Goal: Transaction & Acquisition: Purchase product/service

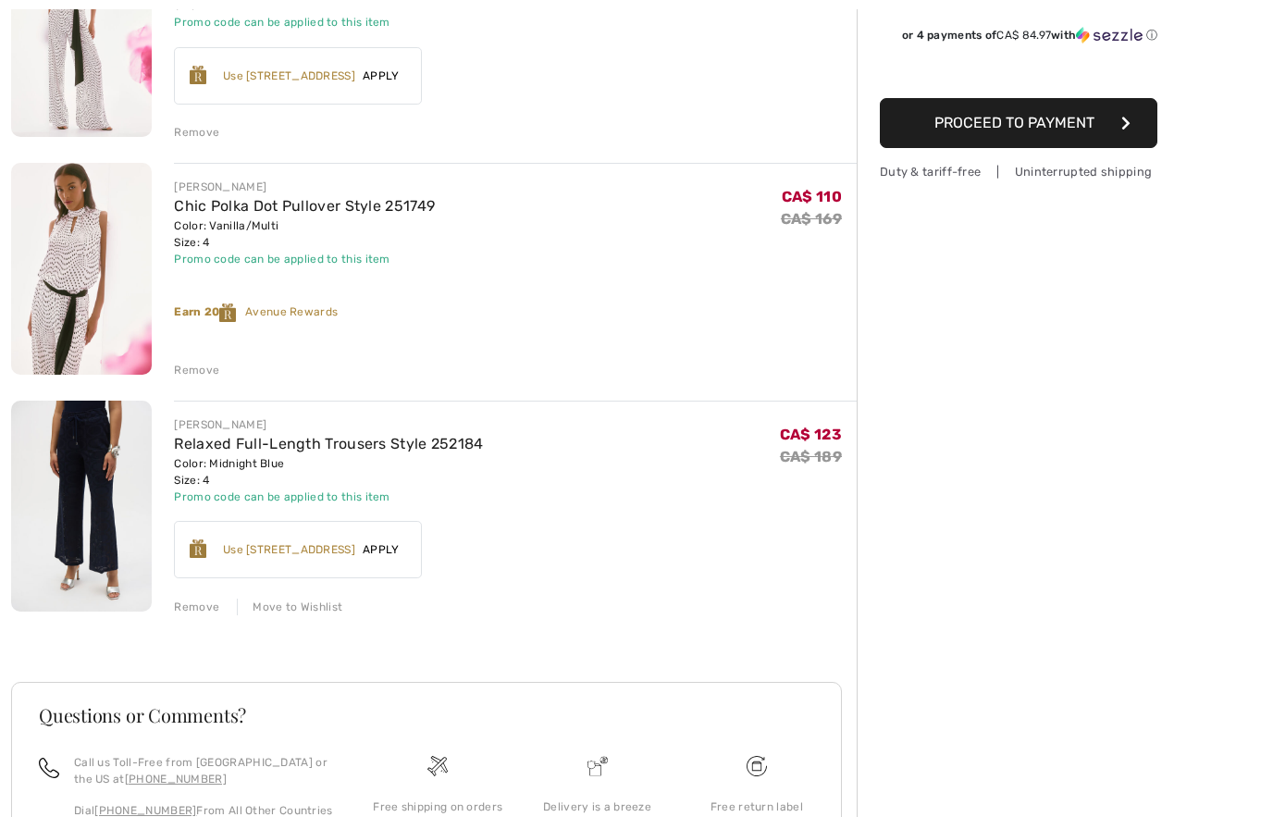
scroll to position [316, 0]
click at [192, 616] on div "JOSEPH RIBKOFF Polka Dot Belted Trousers Style 251747 Color: Vanilla/Multi Size…" at bounding box center [434, 457] width 846 height 1063
click at [203, 619] on div "JOSEPH RIBKOFF Polka Dot Belted Trousers Style 251747 Color: Vanilla/Multi Size…" at bounding box center [434, 457] width 846 height 1063
click at [200, 612] on div "Remove" at bounding box center [196, 607] width 45 height 17
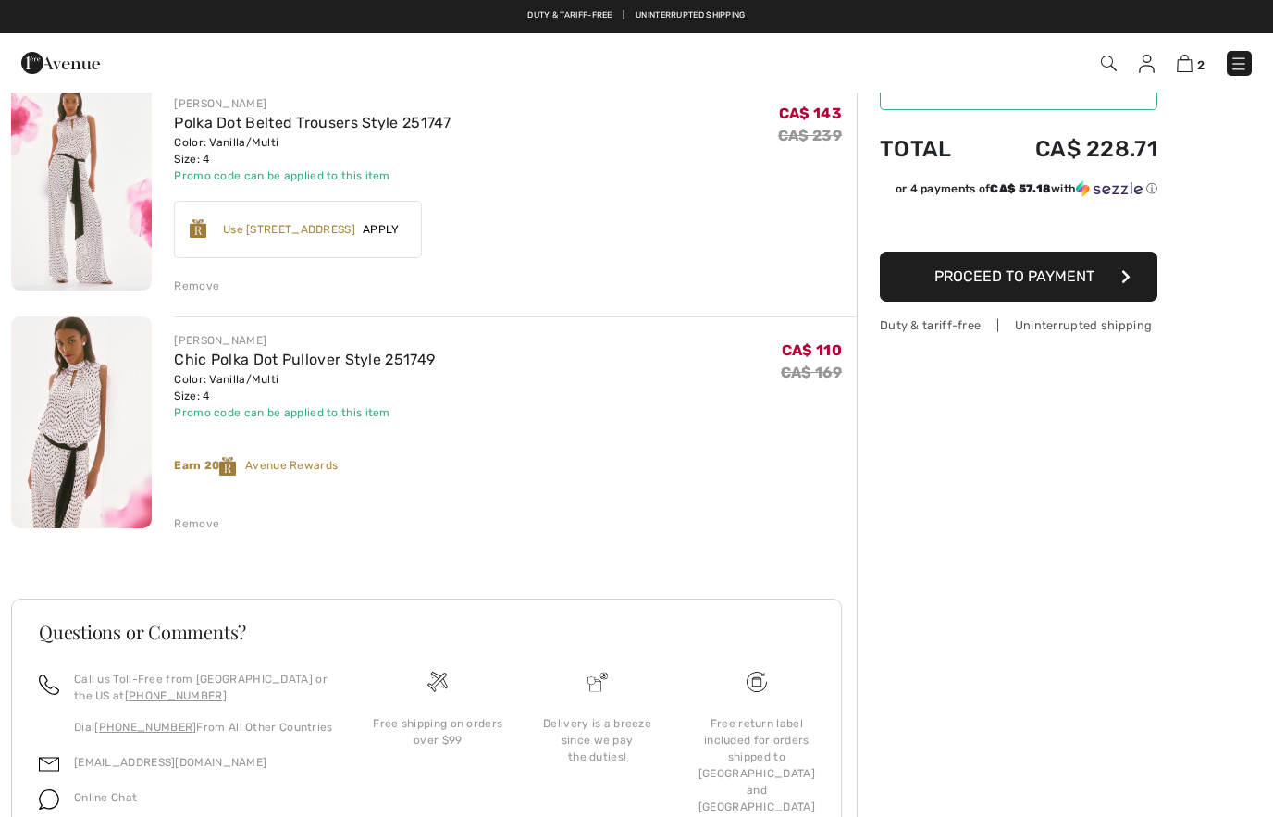
scroll to position [0, 0]
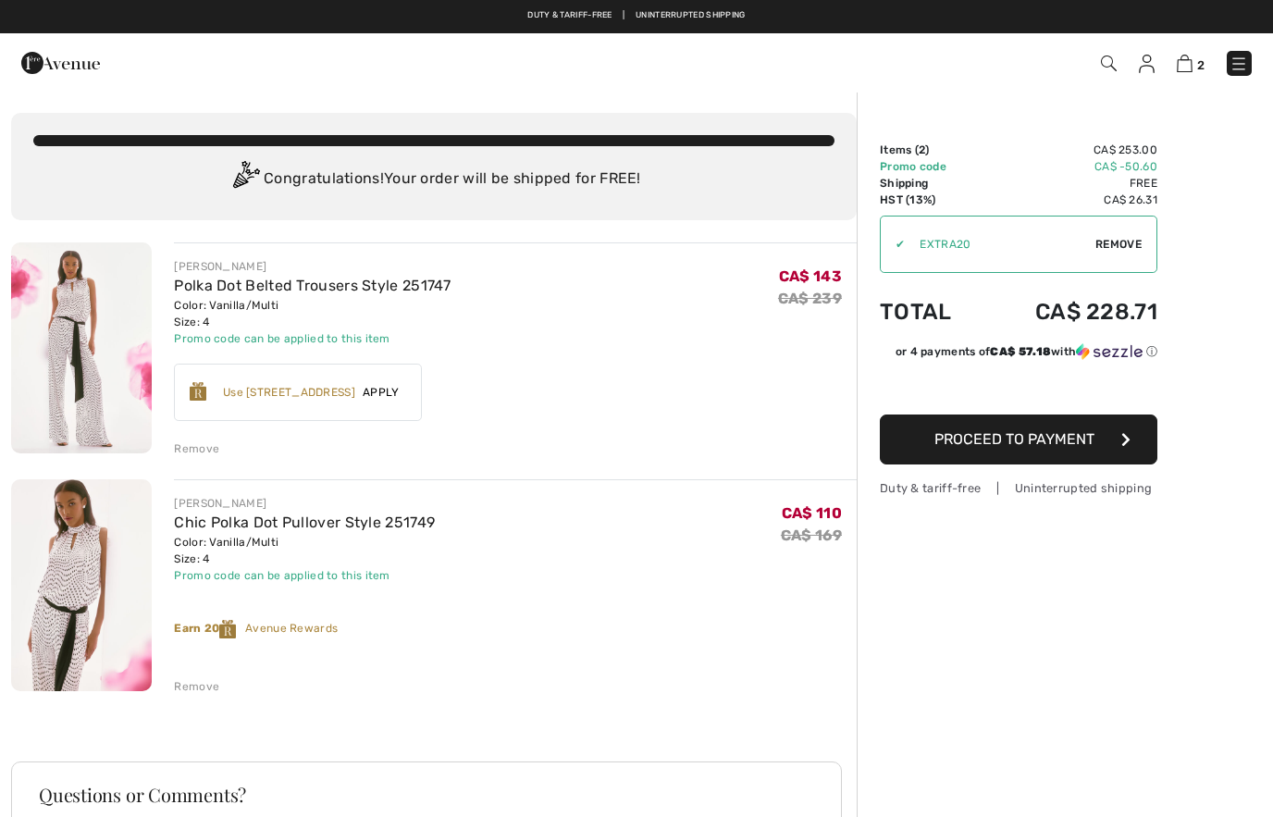
click at [36, 61] on img at bounding box center [60, 62] width 79 height 37
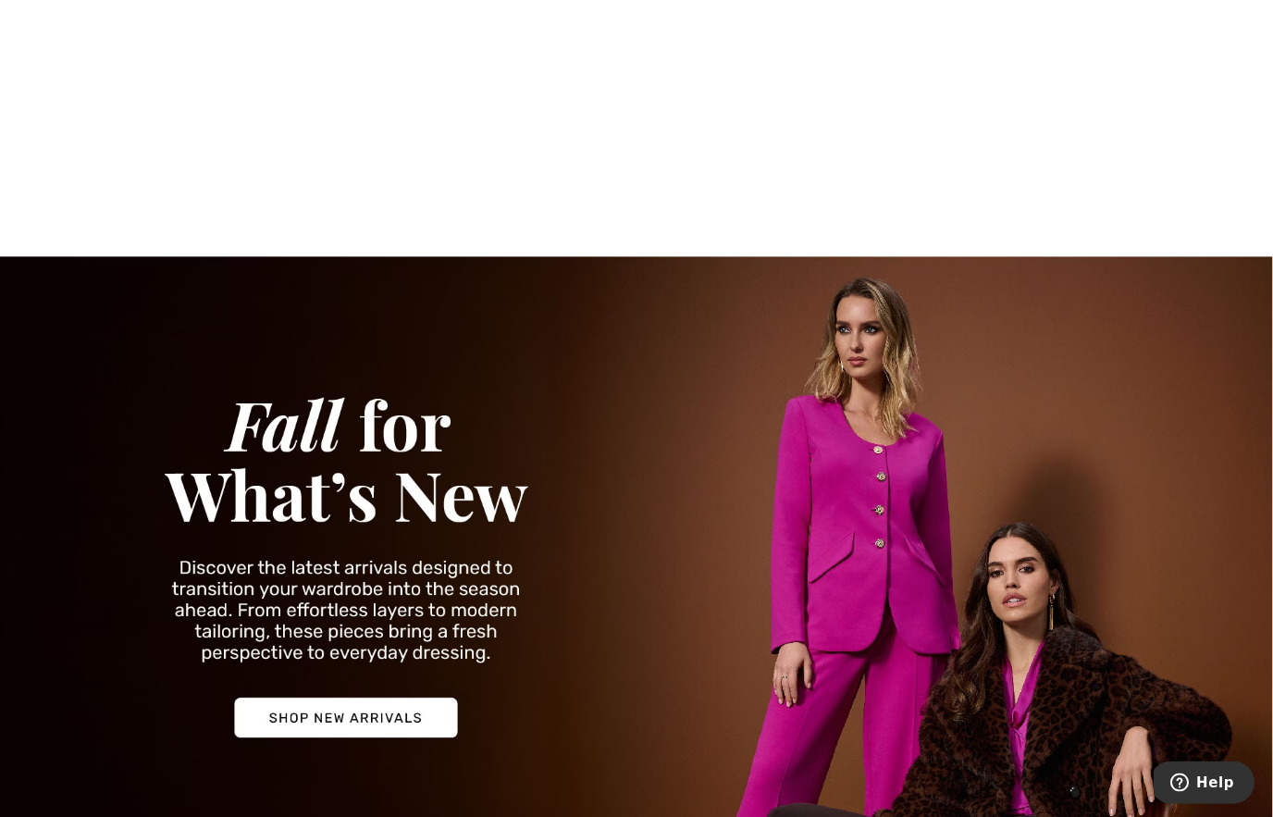
scroll to position [1954, 0]
click at [399, 711] on img at bounding box center [636, 561] width 1273 height 611
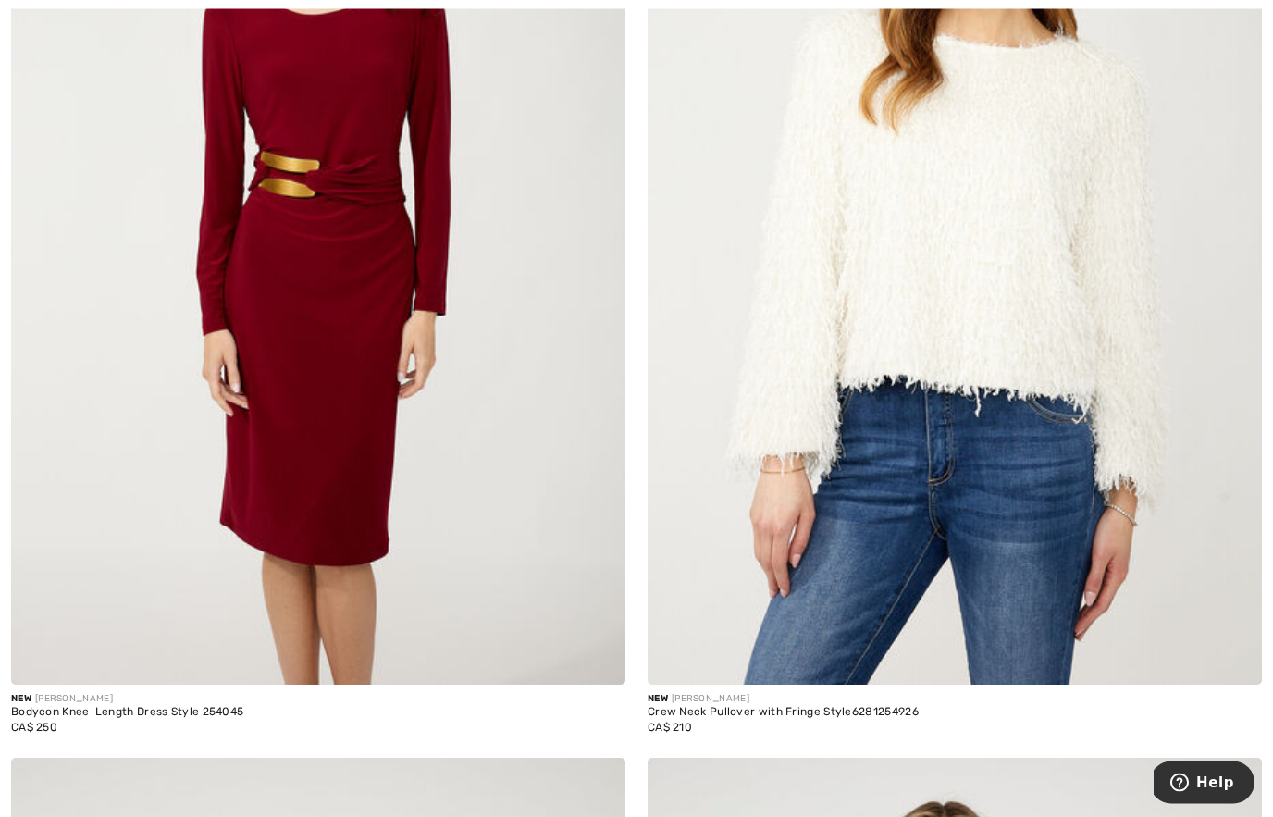
scroll to position [596, 0]
click at [448, 516] on img at bounding box center [318, 223] width 614 height 921
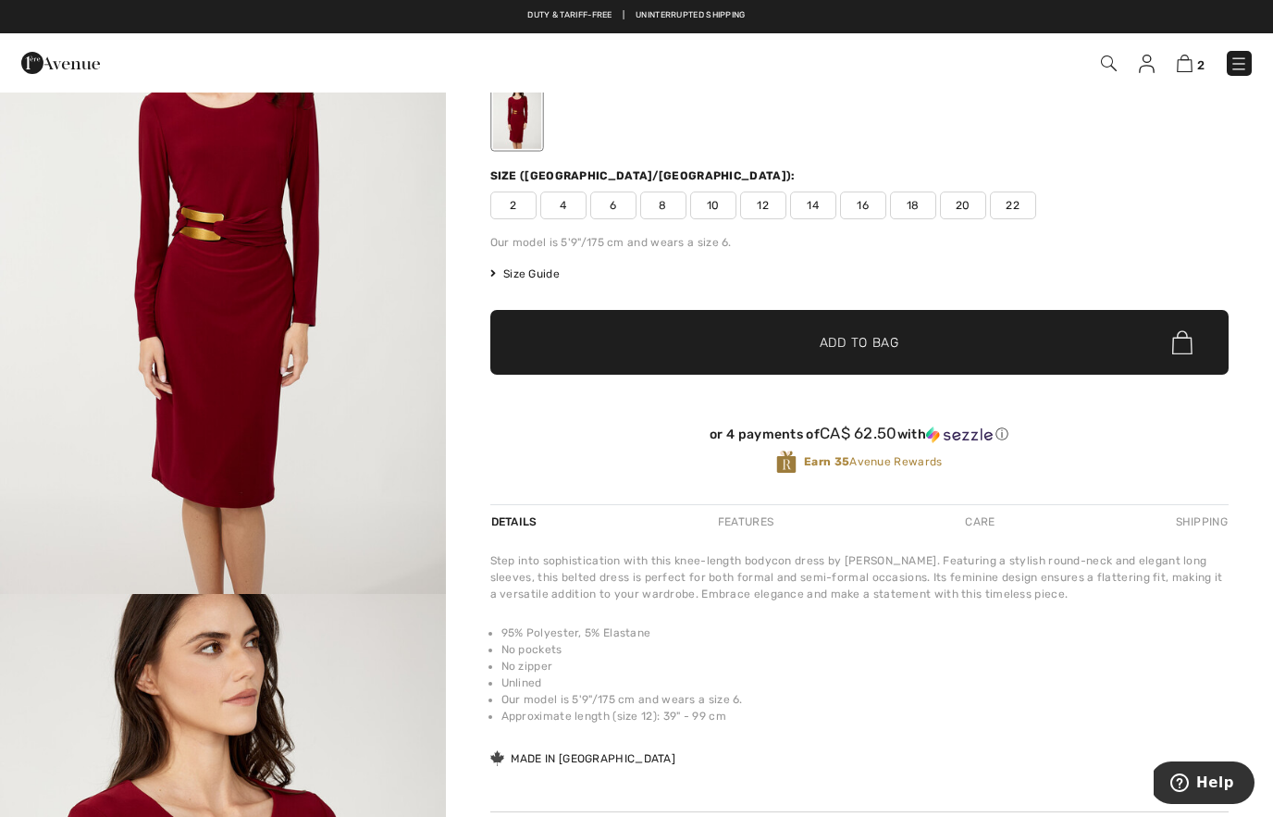
scroll to position [146, 0]
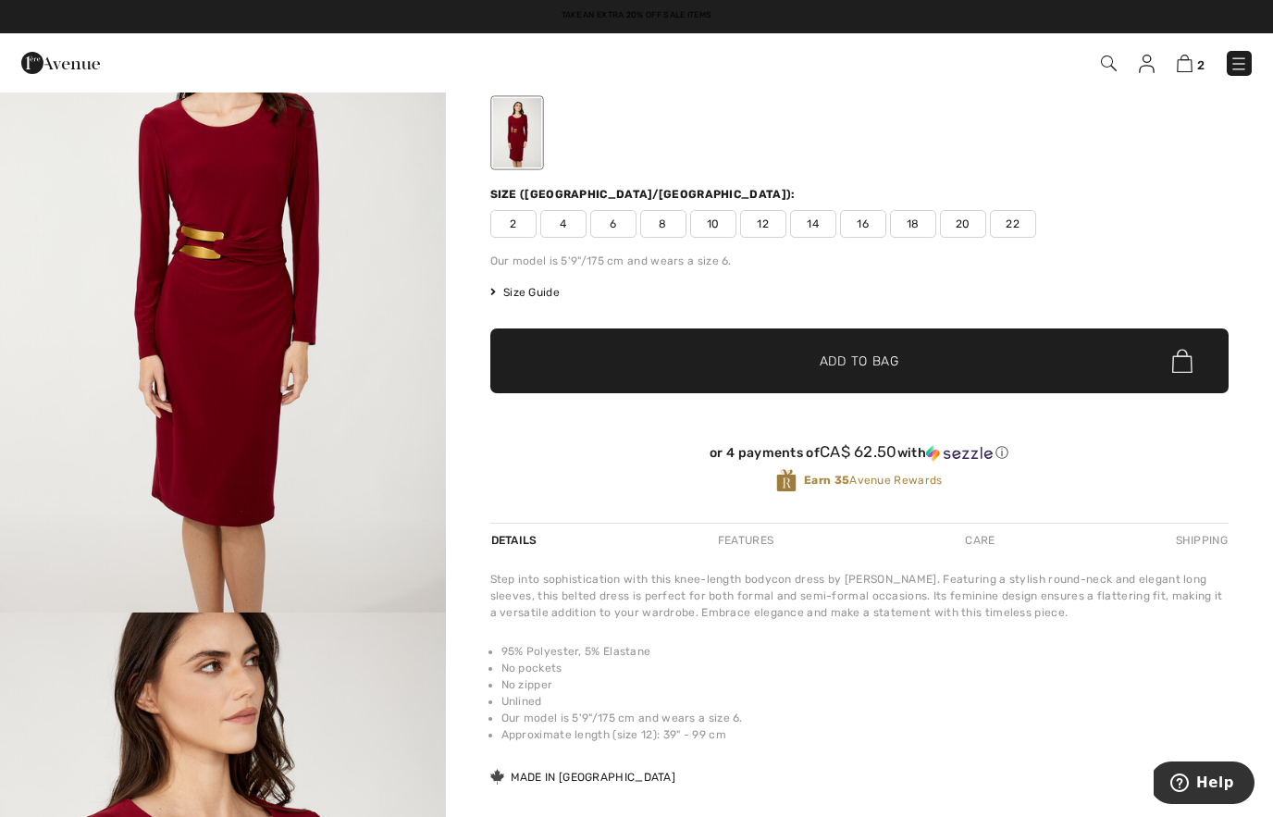
click at [408, 394] on img "1 / 4" at bounding box center [223, 278] width 446 height 668
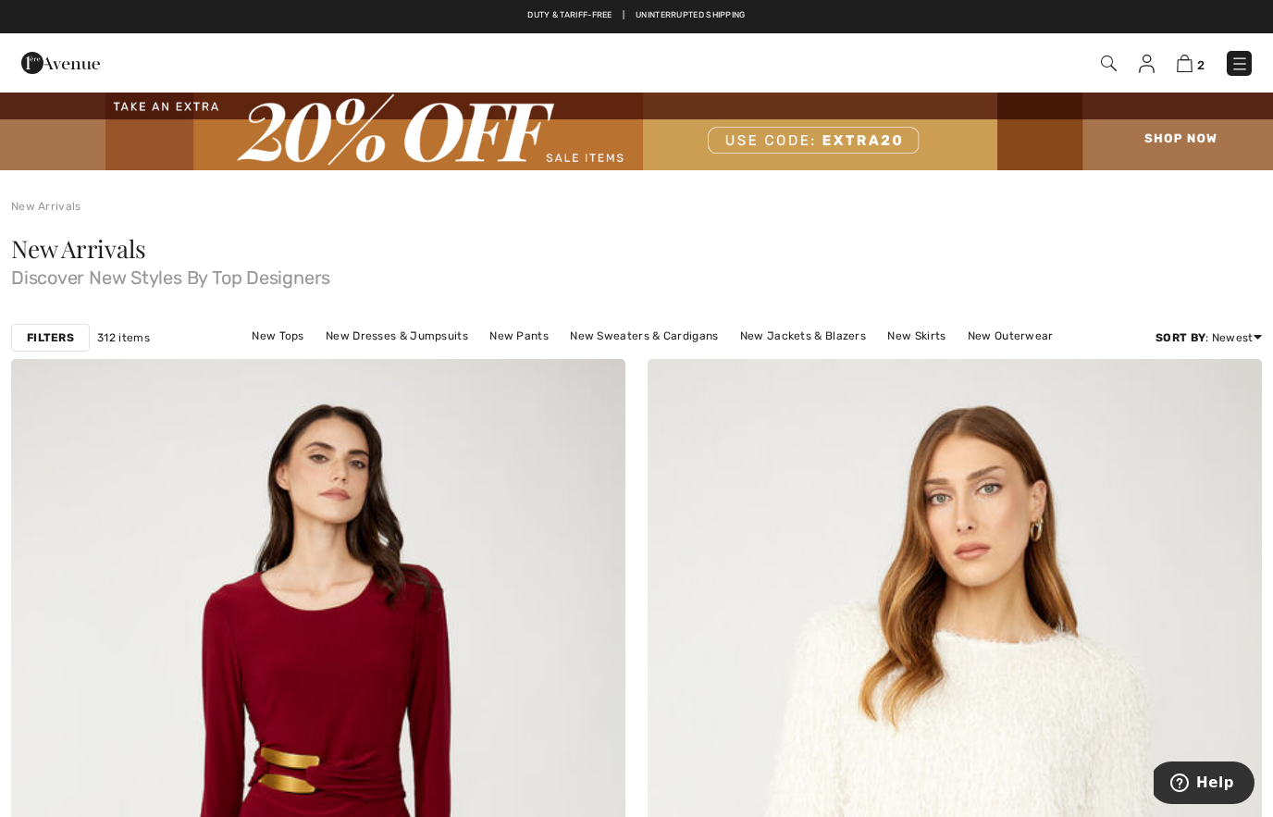
click at [1104, 69] on img at bounding box center [1109, 64] width 16 height 16
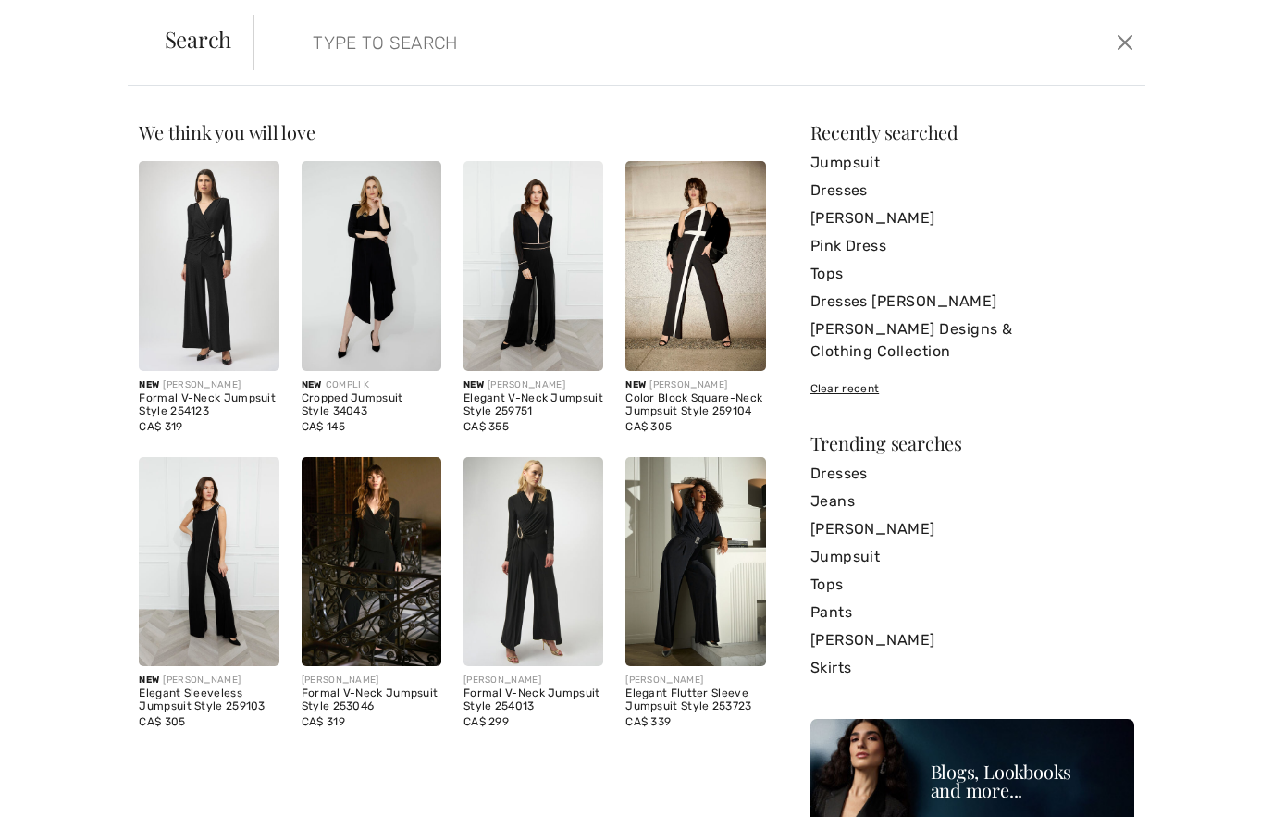
click at [841, 460] on link "Dresses" at bounding box center [972, 474] width 324 height 28
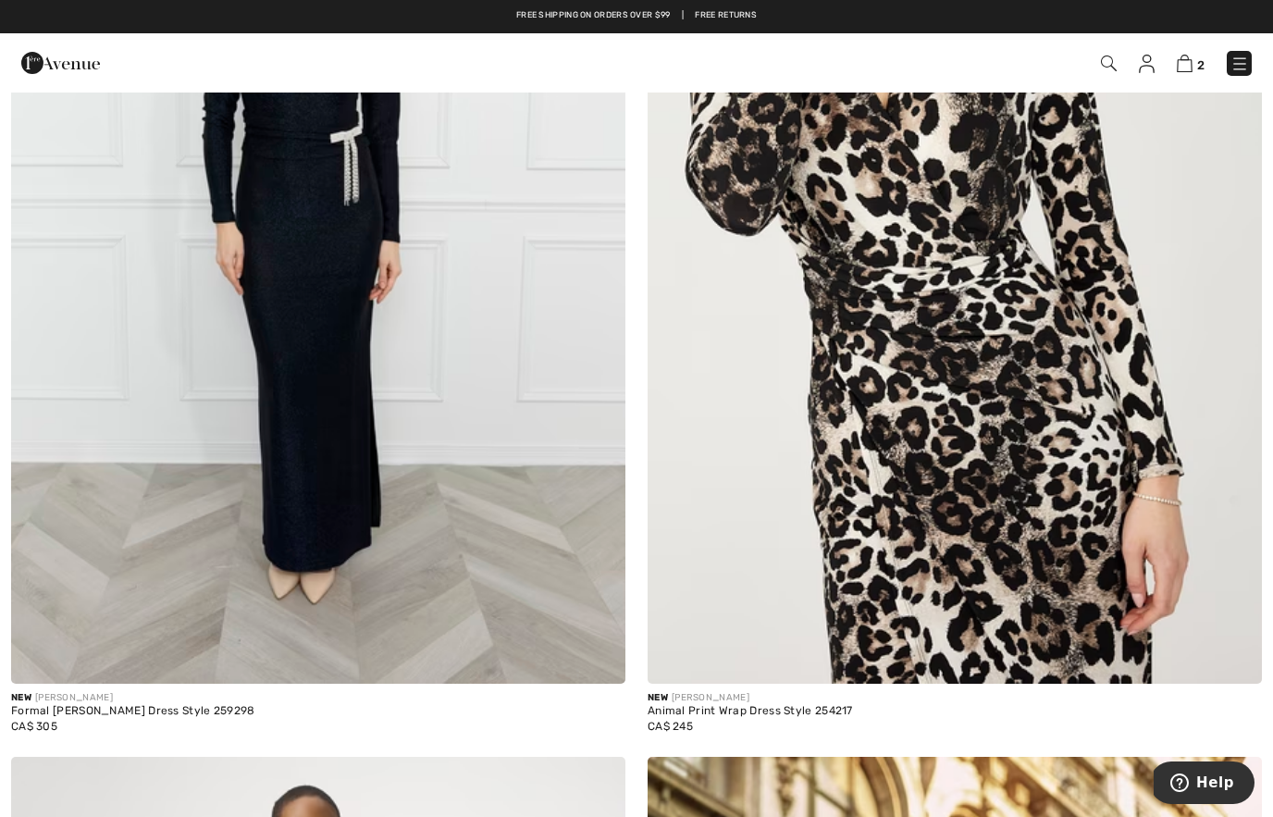
scroll to position [4554, 0]
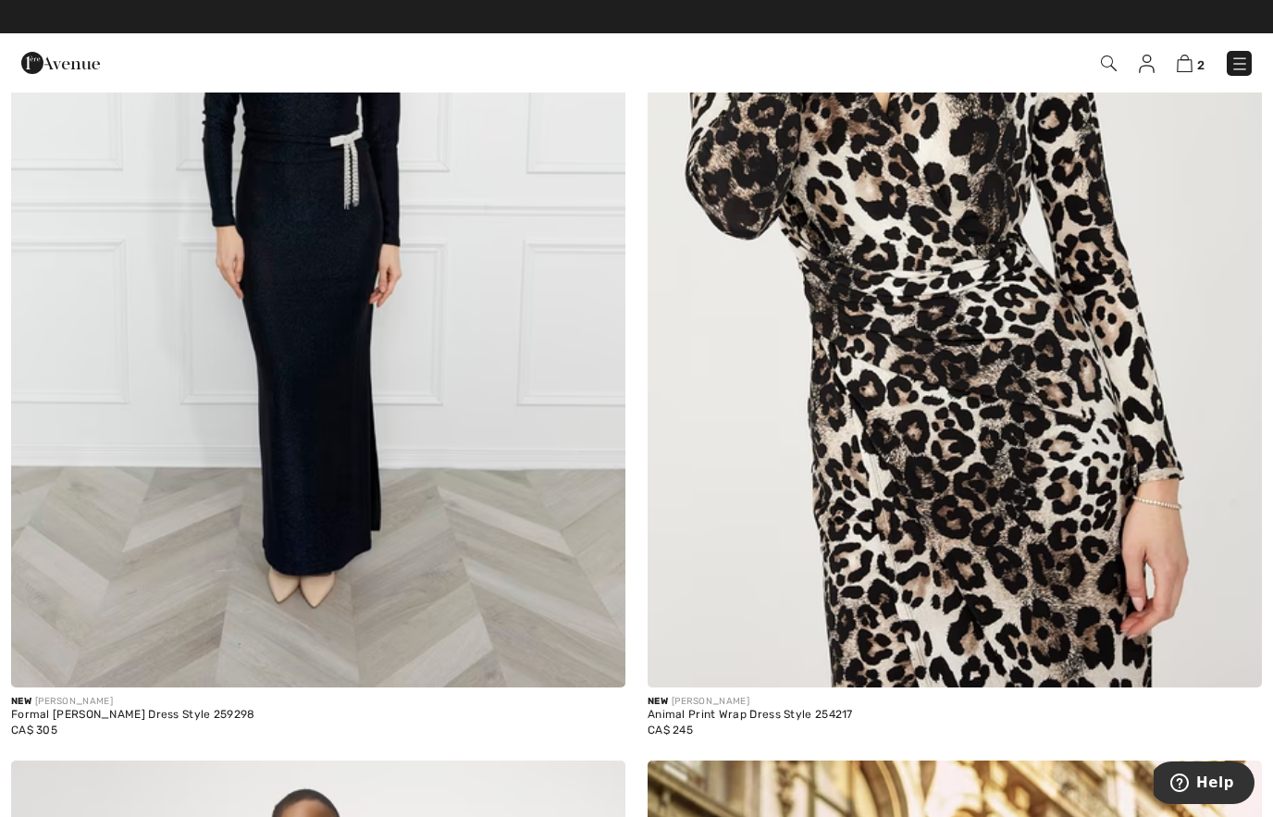
click at [1017, 442] on img at bounding box center [955, 226] width 614 height 921
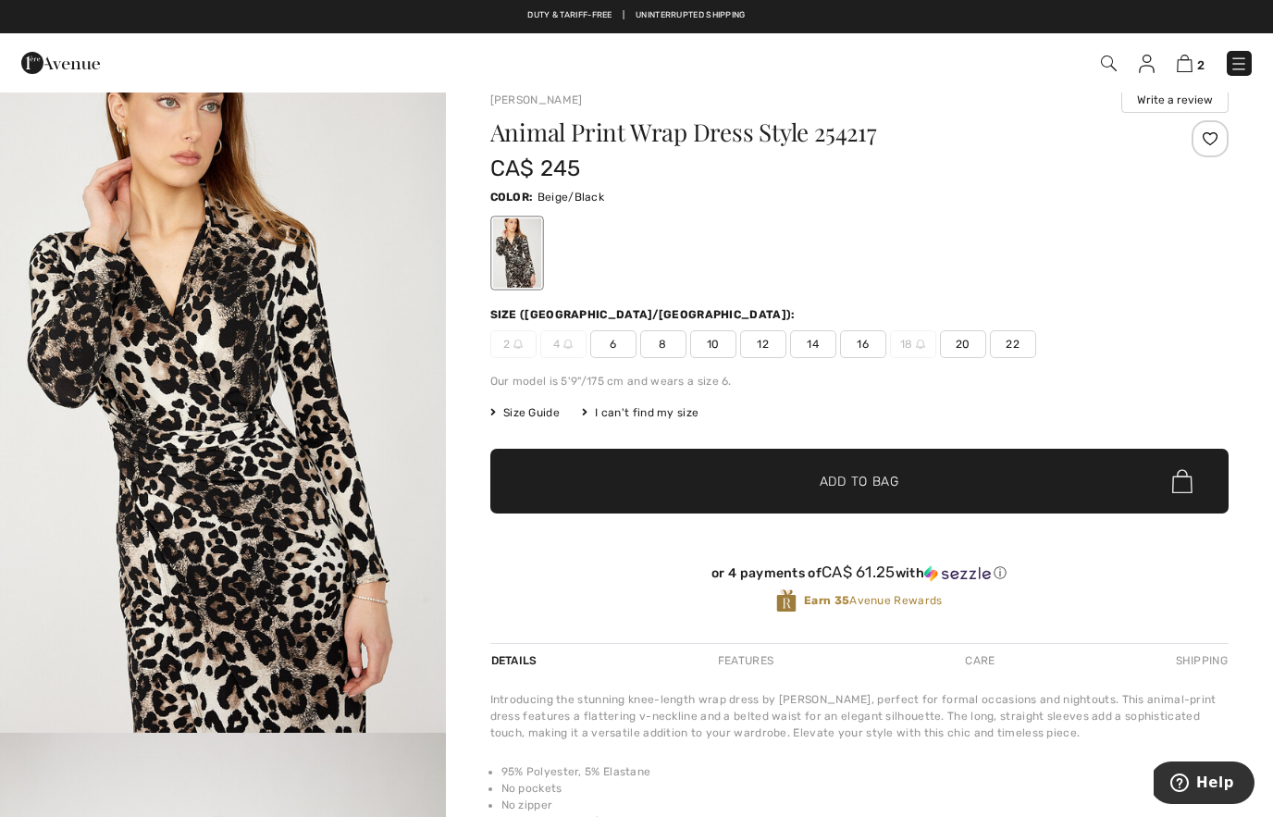
scroll to position [27, 0]
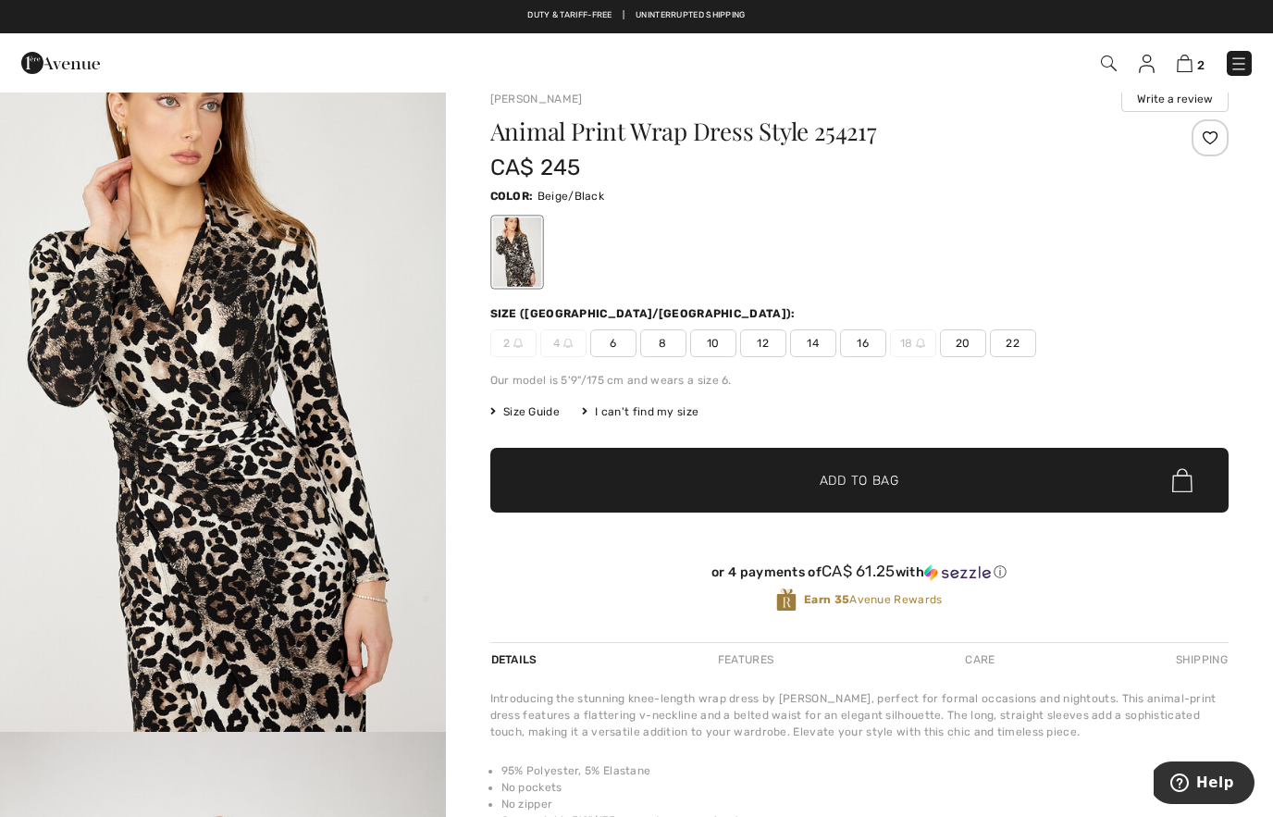
click at [356, 433] on img "1 / 4" at bounding box center [223, 398] width 446 height 668
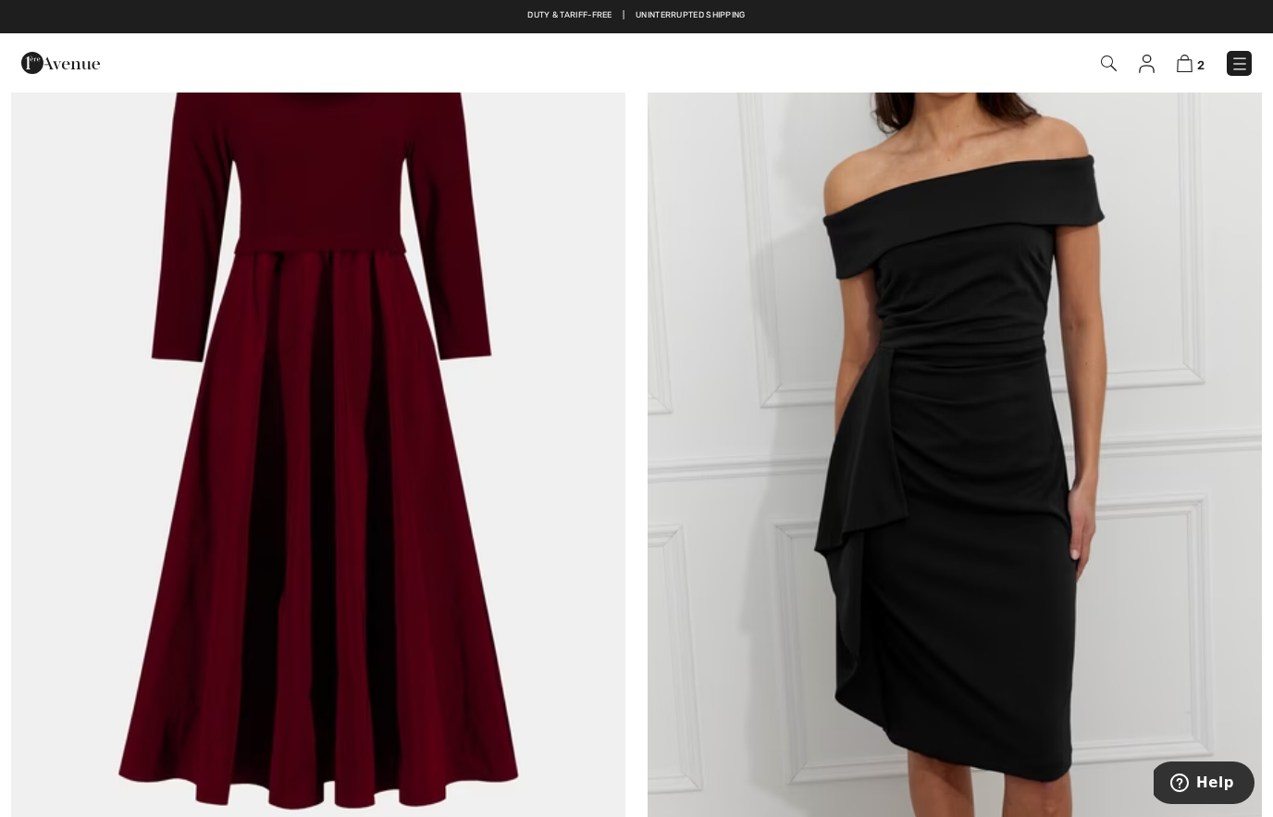
scroll to position [11528, 0]
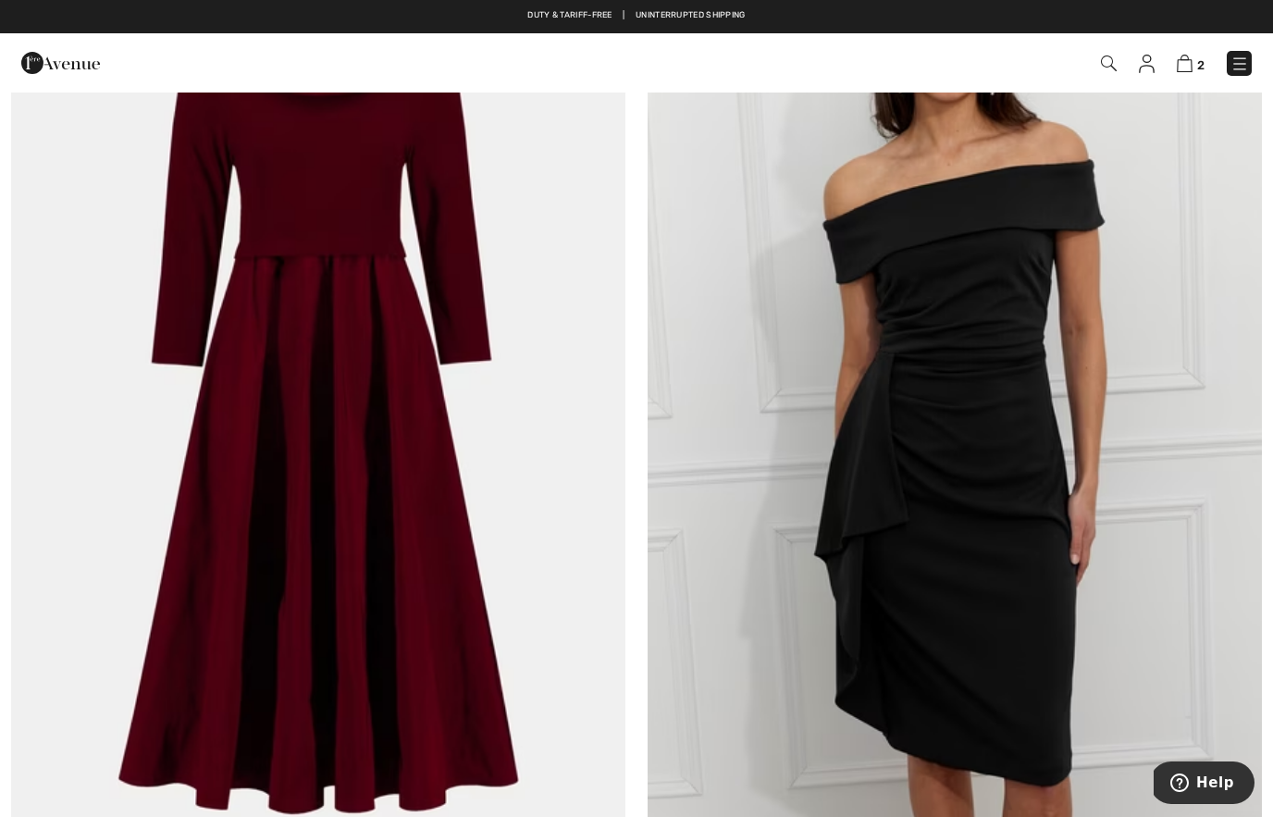
click at [392, 575] on img at bounding box center [318, 407] width 614 height 921
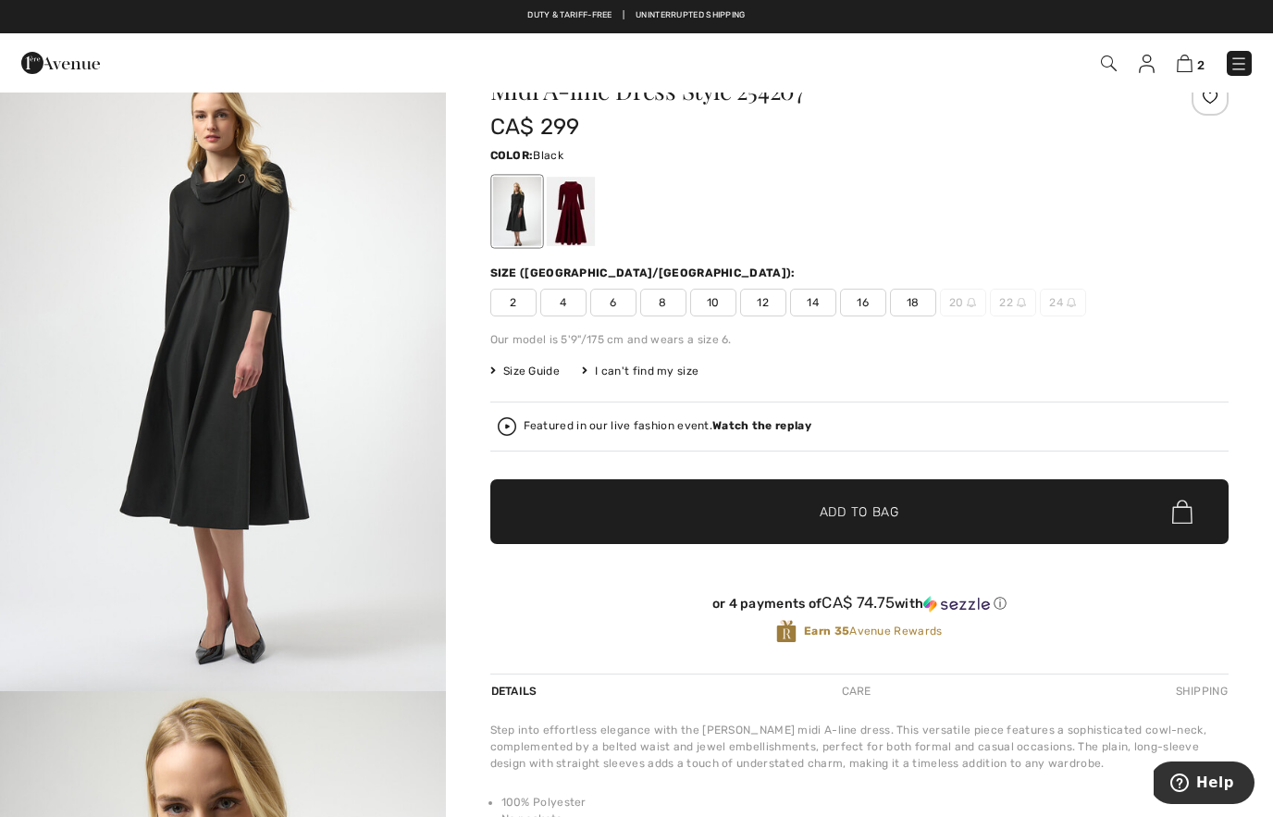
scroll to position [76, 0]
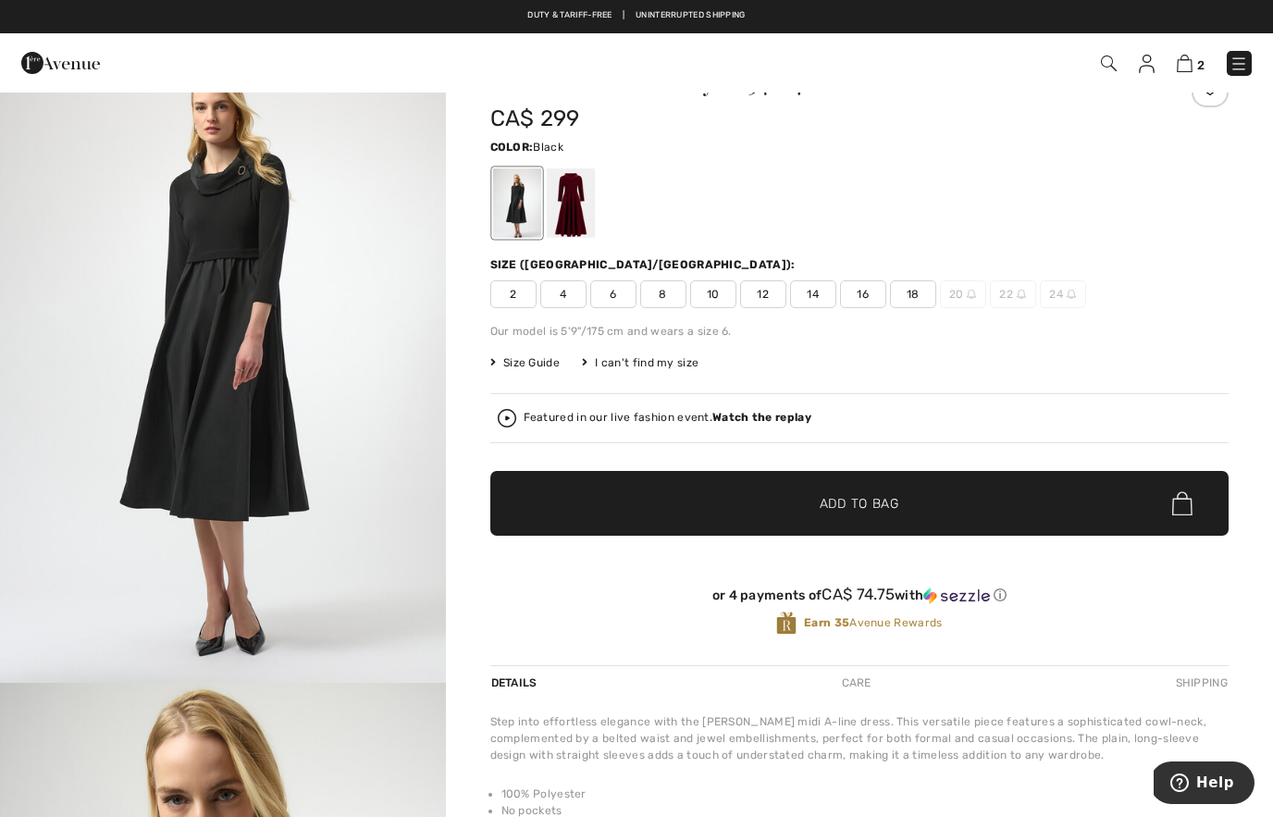
click at [567, 228] on div at bounding box center [570, 202] width 48 height 69
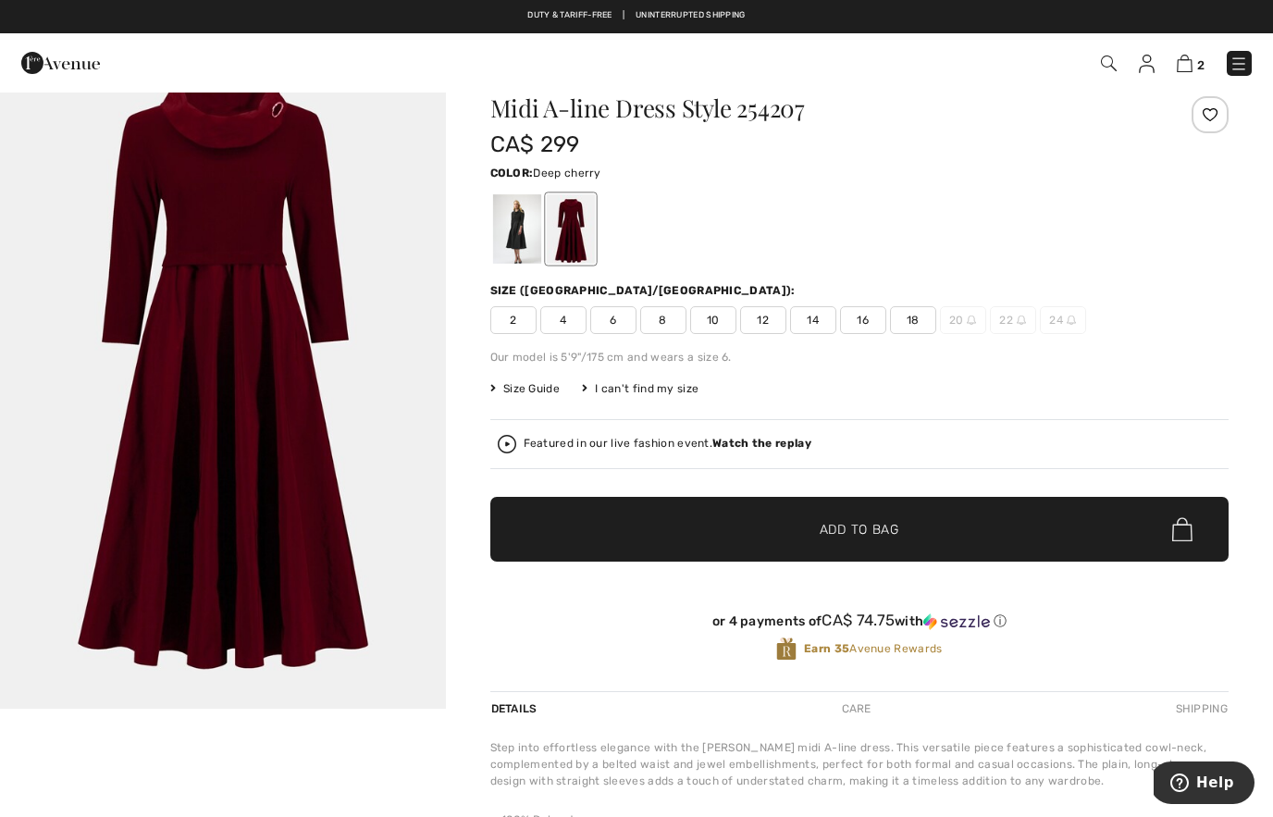
scroll to position [0, 0]
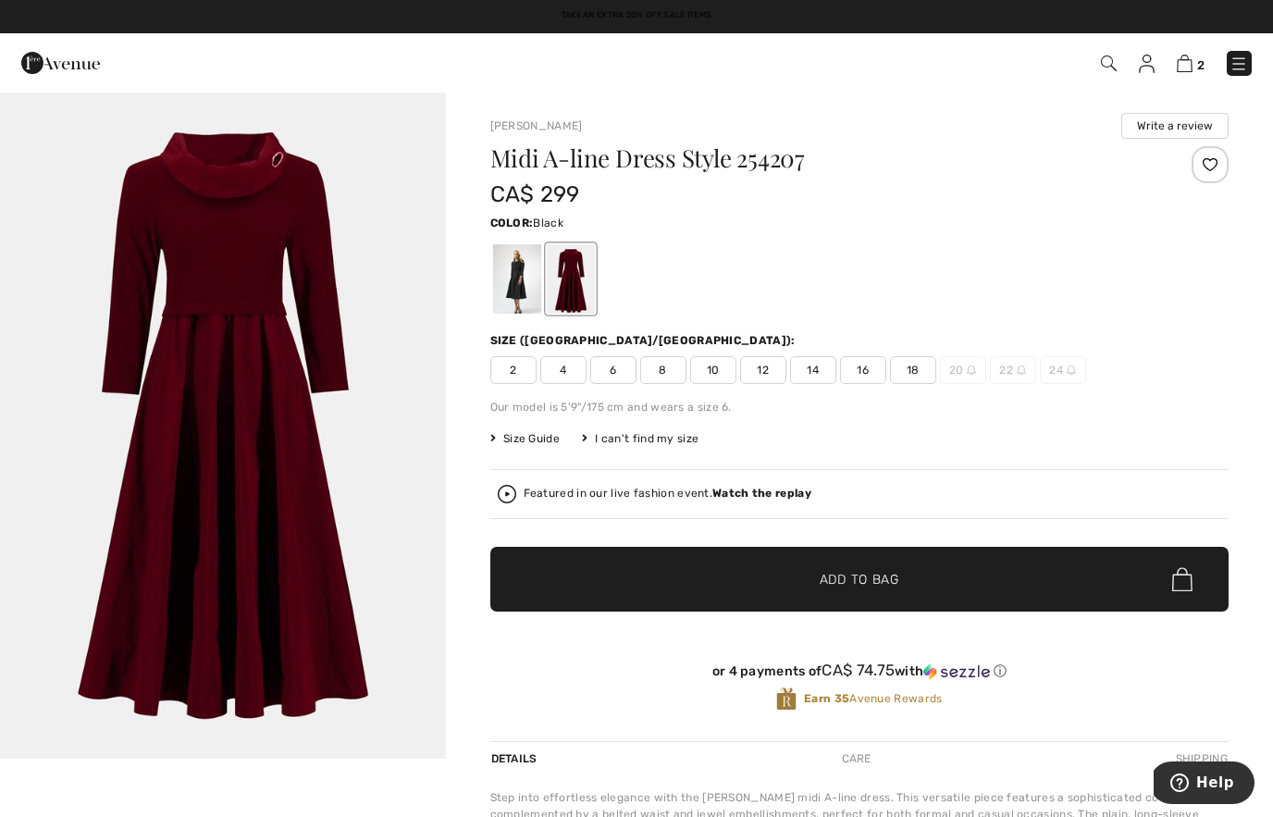
click at [513, 303] on div at bounding box center [516, 278] width 48 height 69
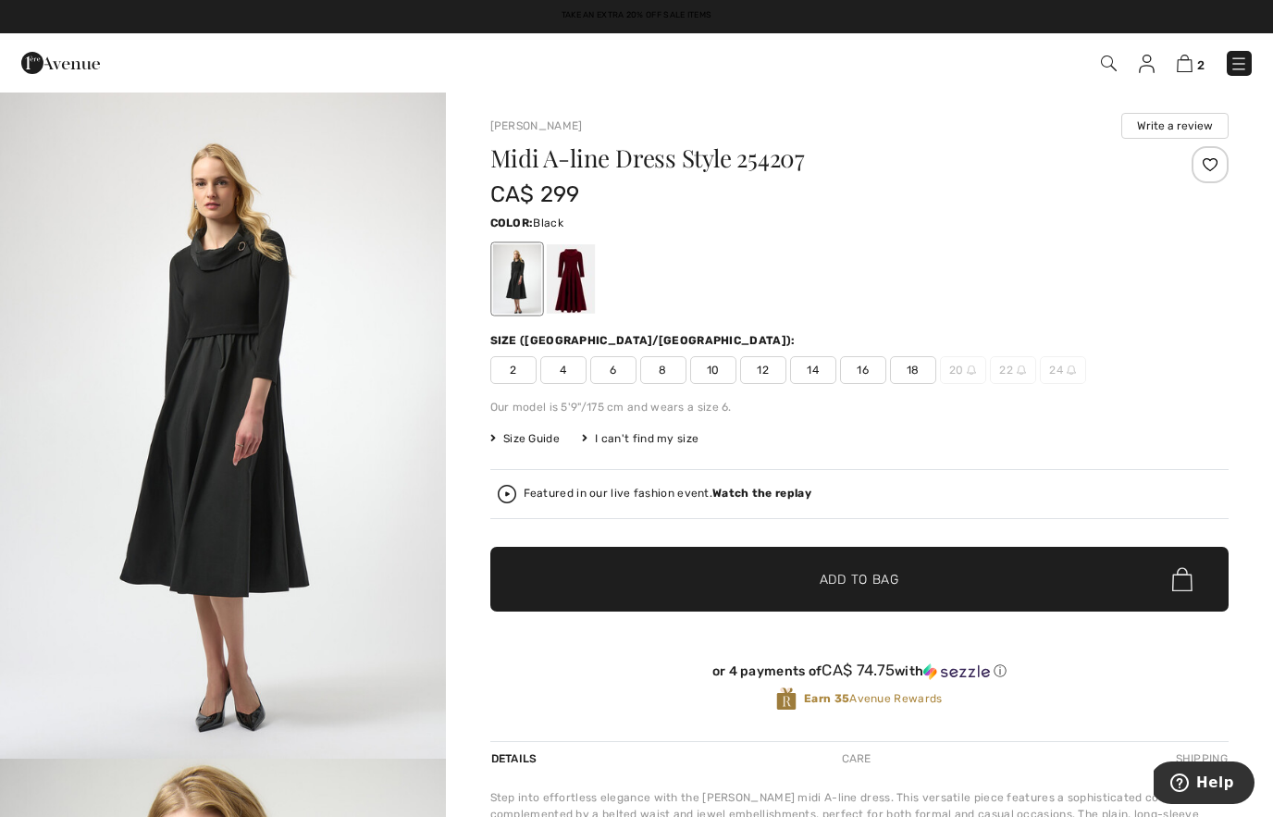
click at [370, 475] on img "1 / 5" at bounding box center [223, 425] width 446 height 668
click at [567, 296] on div at bounding box center [570, 278] width 48 height 69
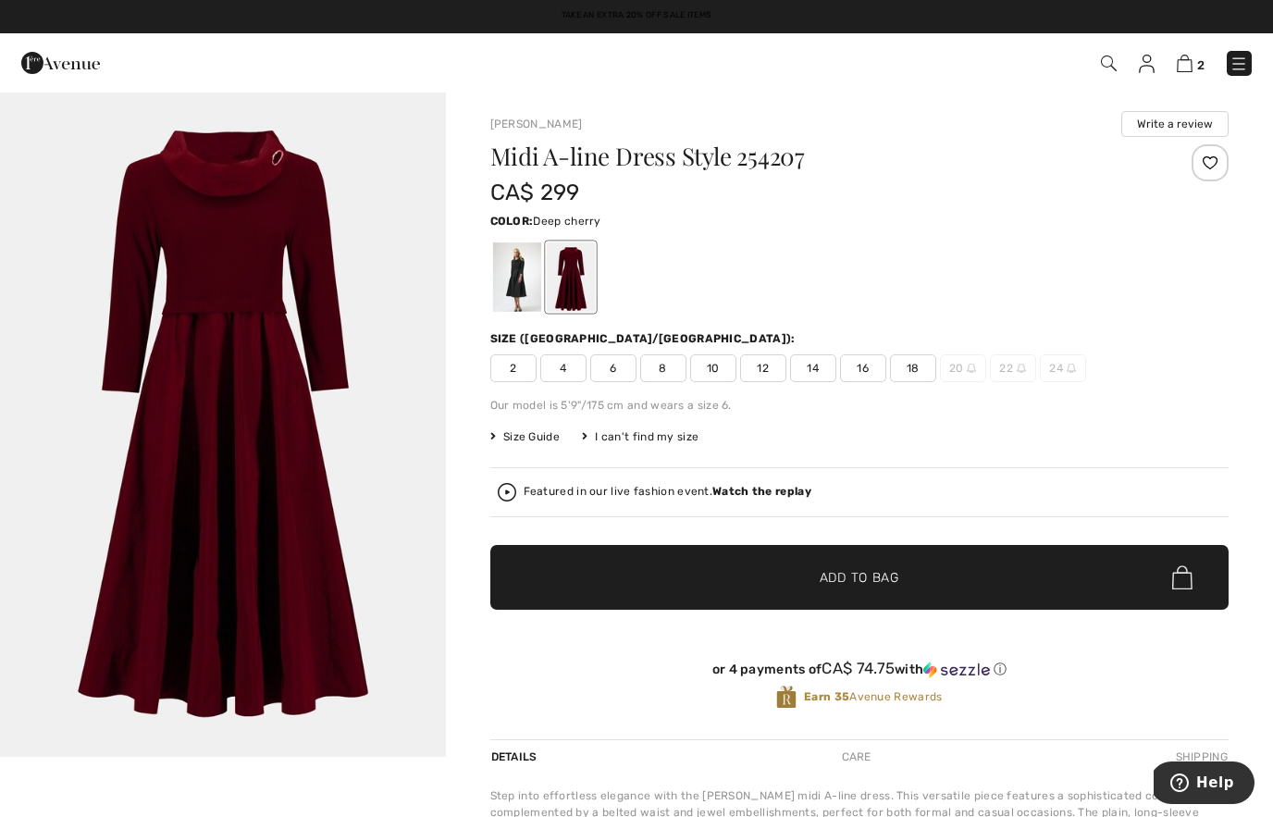
scroll to position [4, 0]
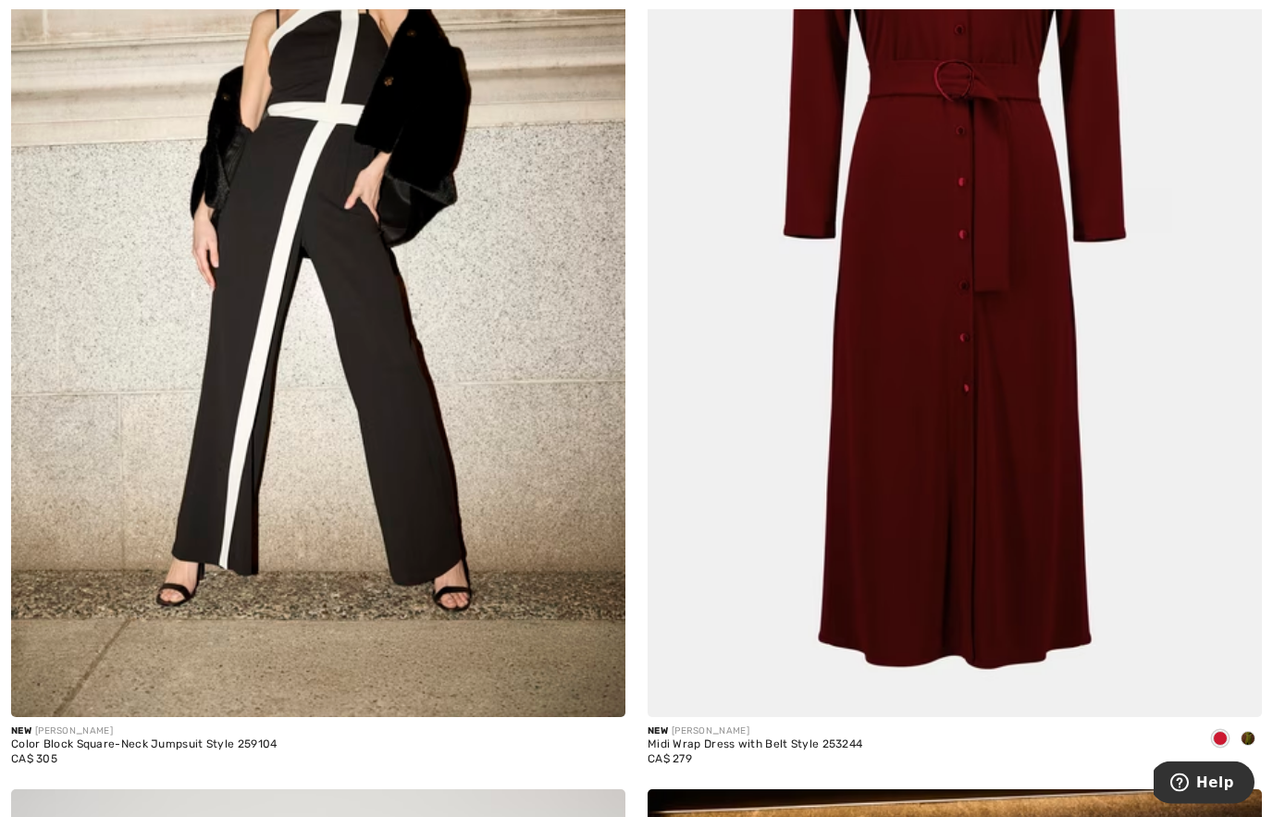
scroll to position [14906, 0]
click at [1032, 415] on img at bounding box center [955, 256] width 614 height 921
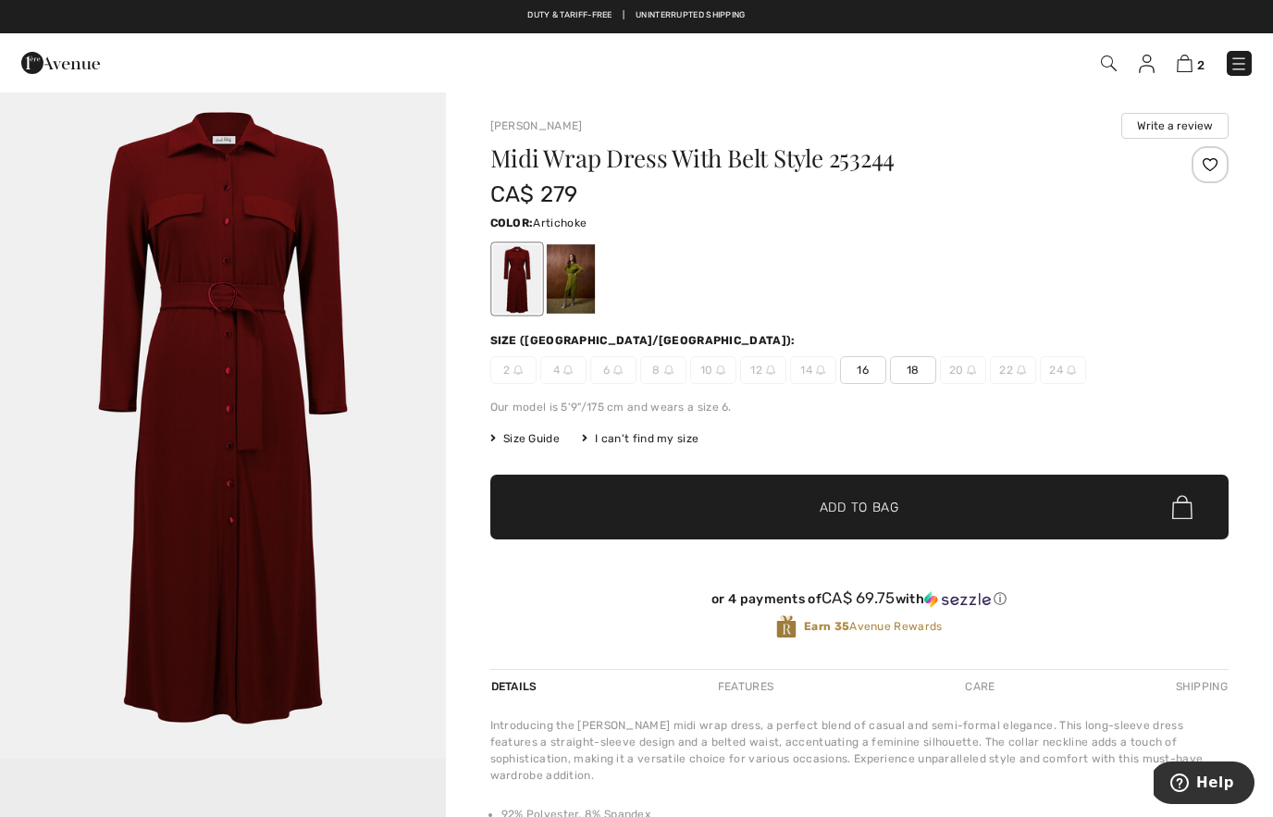
click at [580, 308] on div at bounding box center [570, 278] width 48 height 69
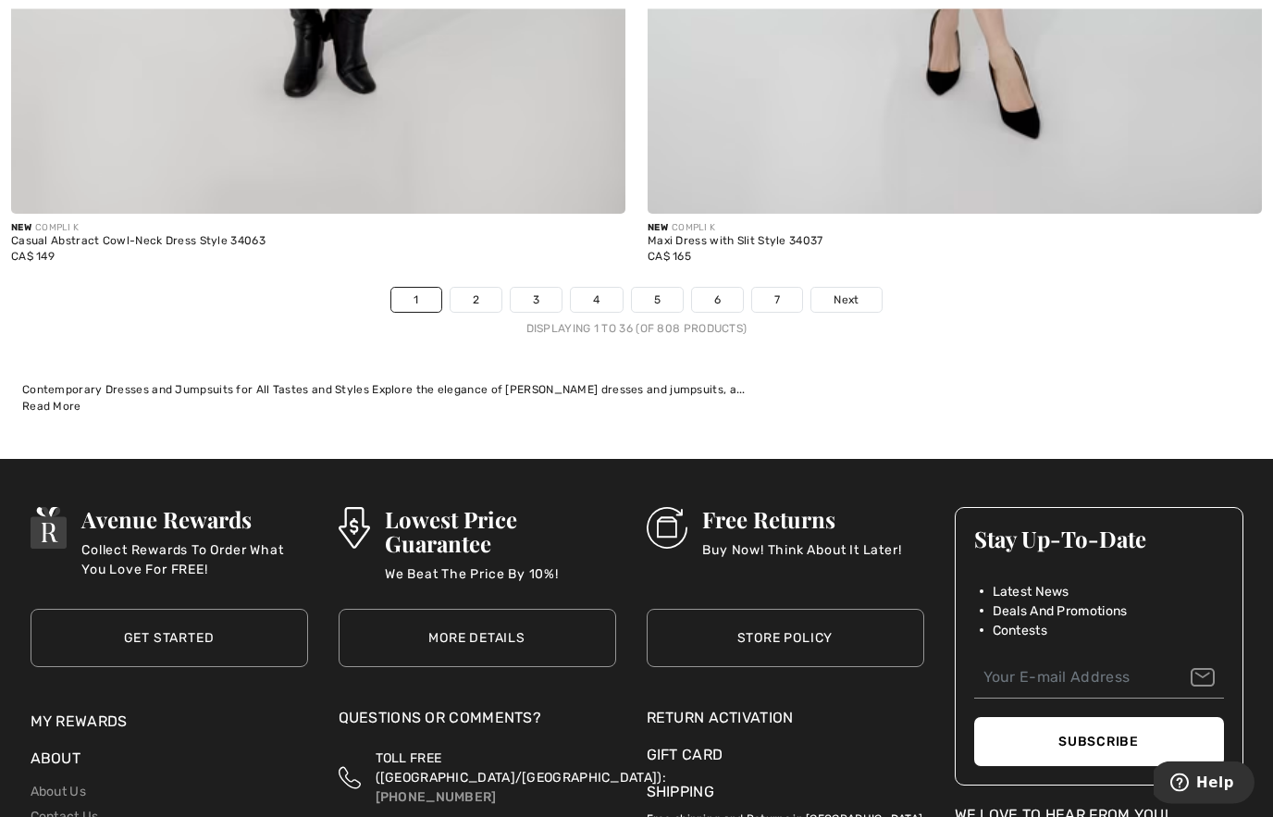
scroll to position [18392, 0]
click at [846, 293] on span "Next" at bounding box center [846, 299] width 25 height 17
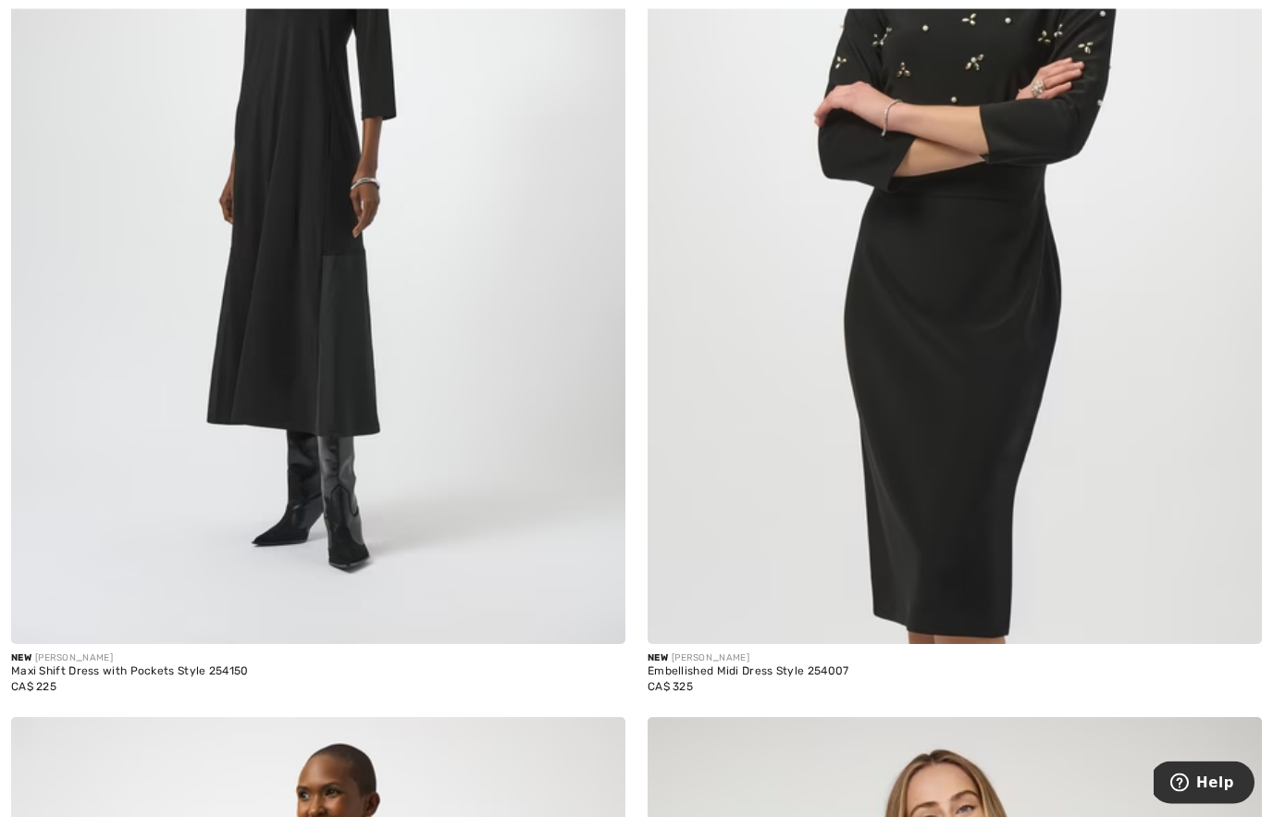
scroll to position [1614, 0]
click at [955, 371] on img at bounding box center [955, 182] width 614 height 921
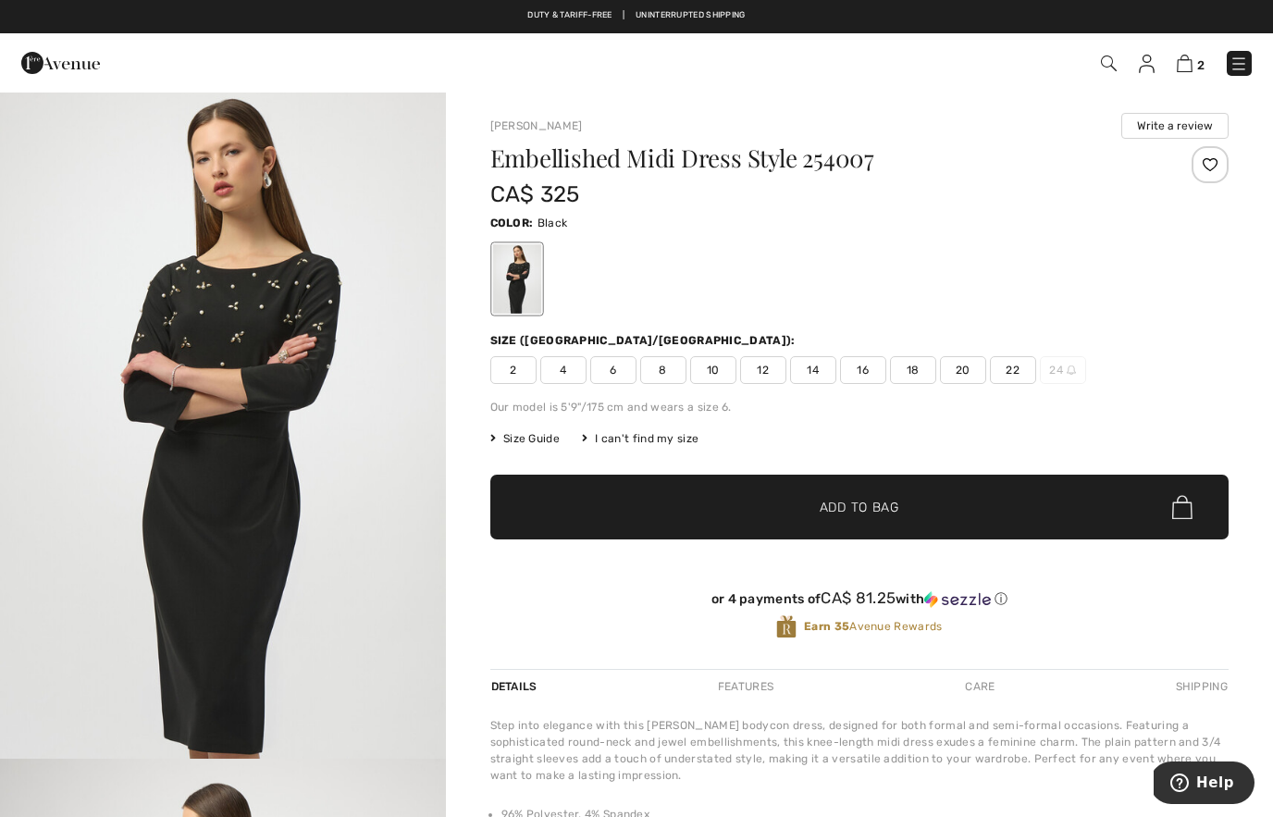
click at [316, 438] on img "1 / 4" at bounding box center [223, 425] width 446 height 668
click at [554, 387] on div "Embellished Midi Dress Style 254007 CA$ 325 Color: Black Size (CA/US): 2 4 6 8 …" at bounding box center [859, 407] width 738 height 523
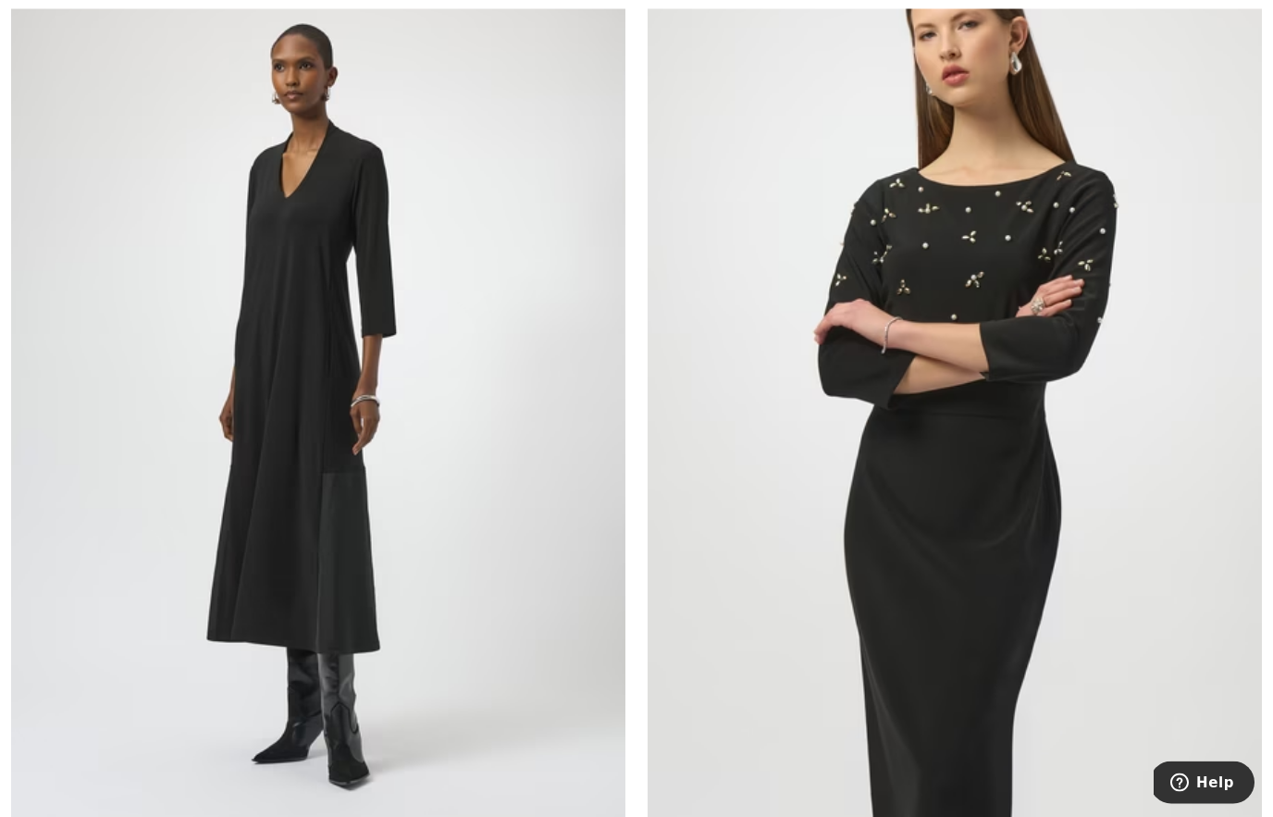
scroll to position [1398, 0]
click at [1018, 266] on img at bounding box center [955, 399] width 614 height 921
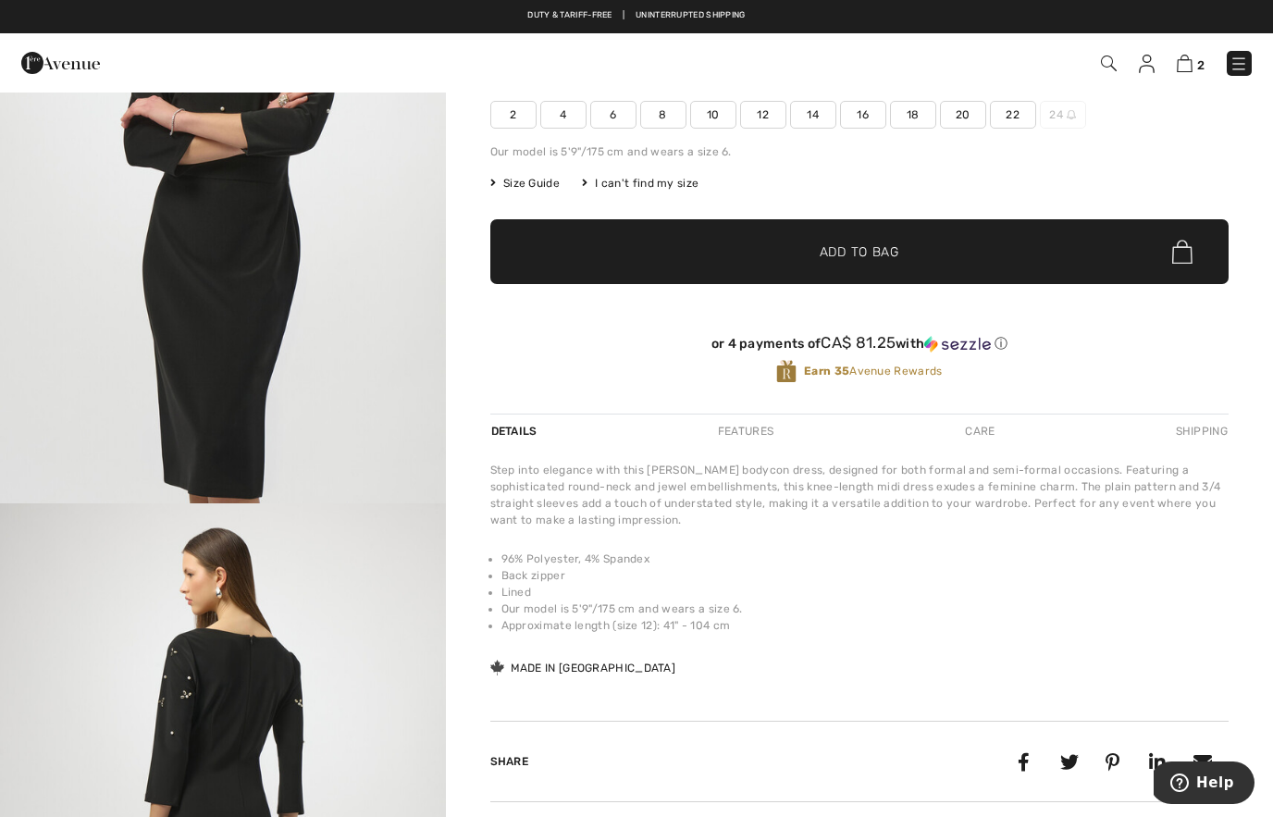
scroll to position [256, 0]
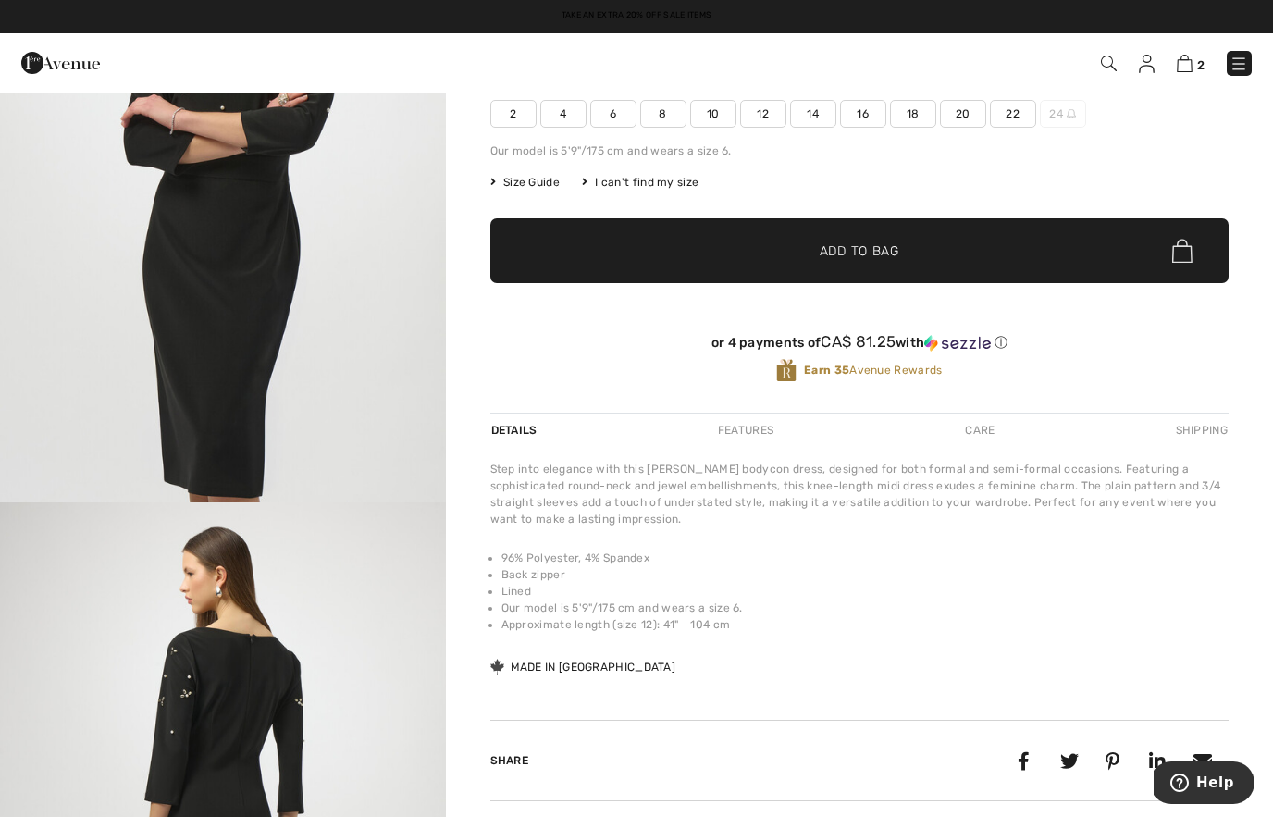
click at [537, 188] on span "Size Guide" at bounding box center [524, 182] width 69 height 17
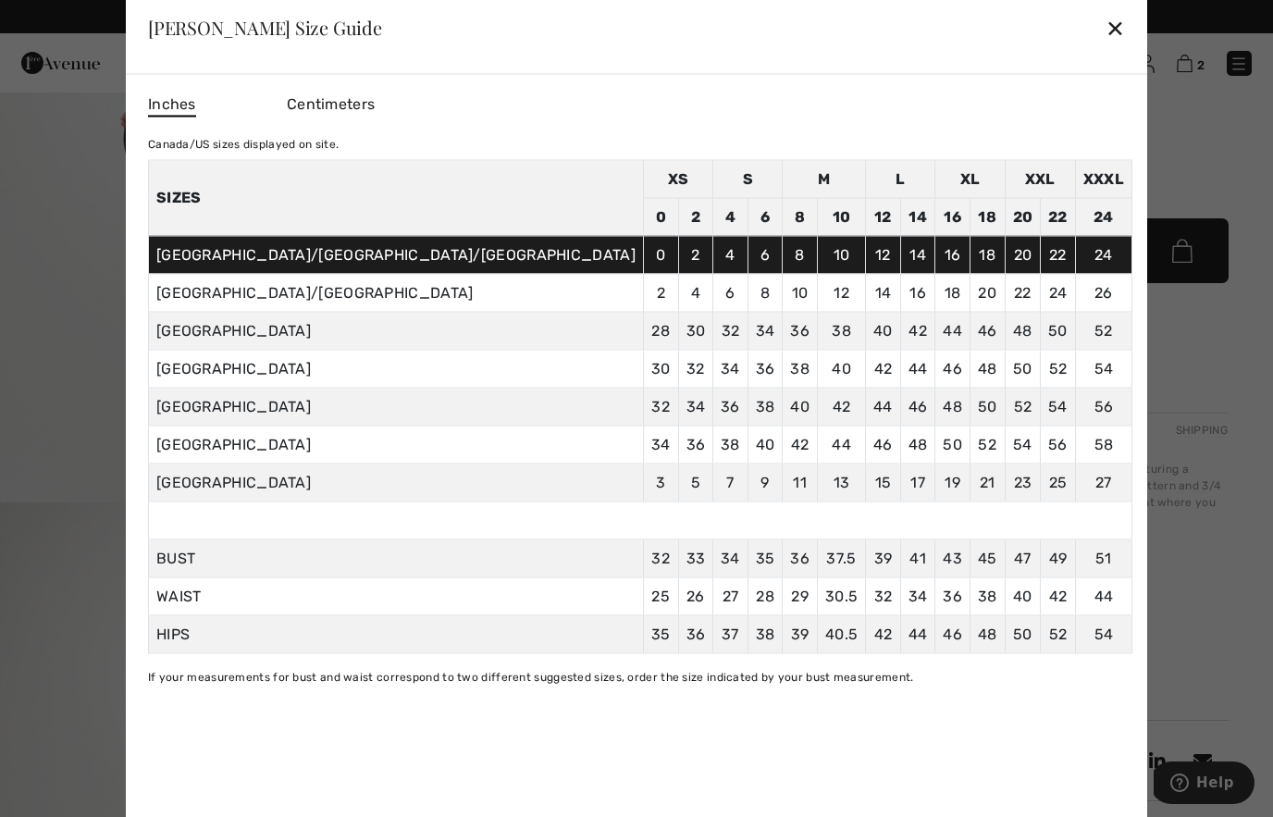
click at [1106, 47] on div "✕" at bounding box center [1115, 27] width 19 height 39
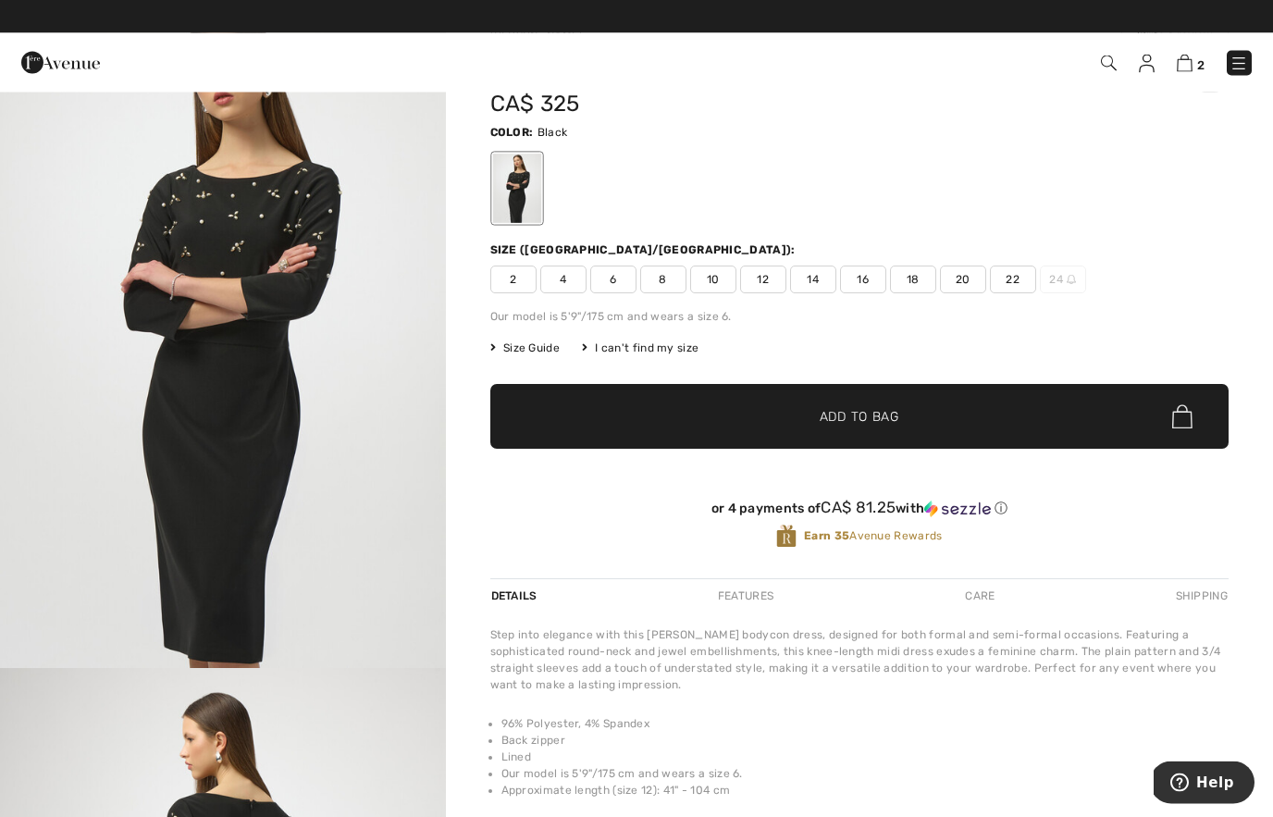
scroll to position [91, 0]
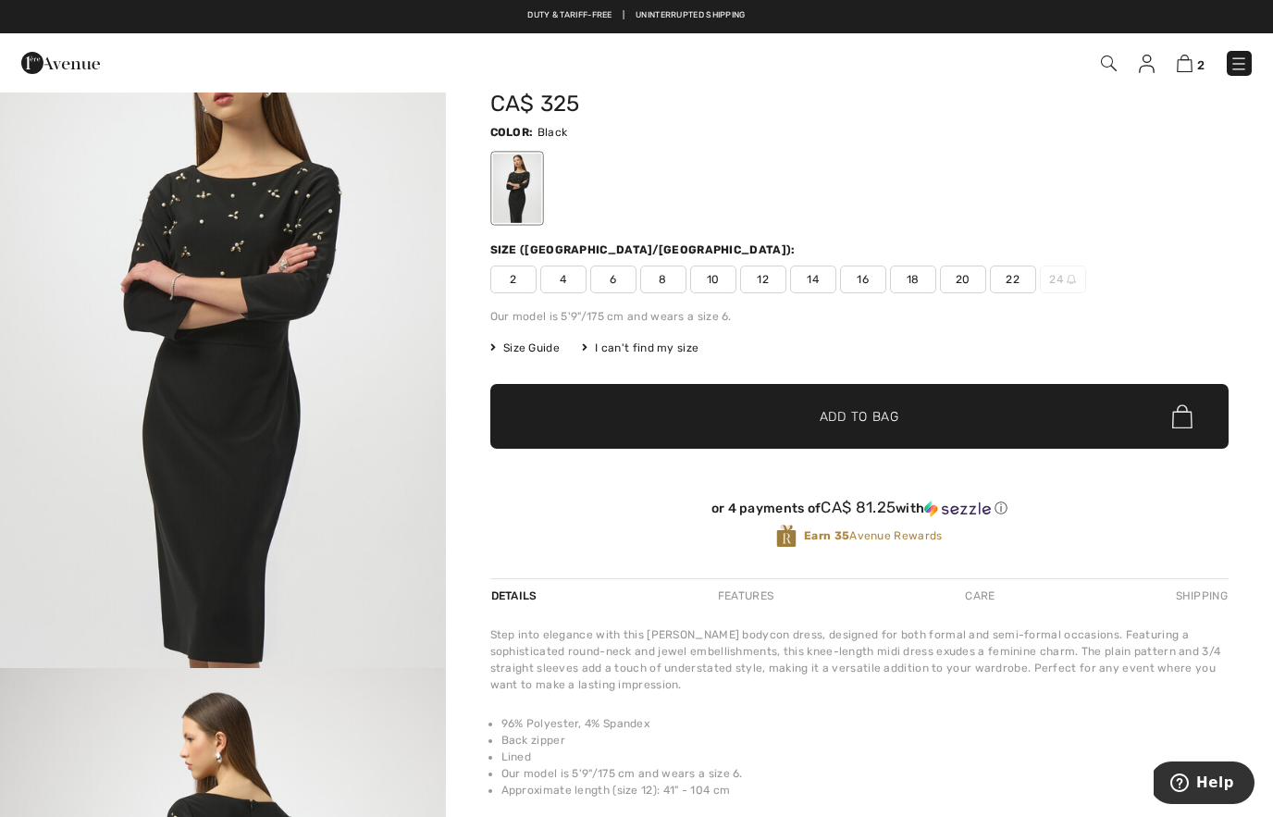
click at [624, 275] on span "6" at bounding box center [613, 280] width 46 height 28
click at [702, 429] on span "✔ Added to Bag Add to Bag" at bounding box center [859, 416] width 738 height 65
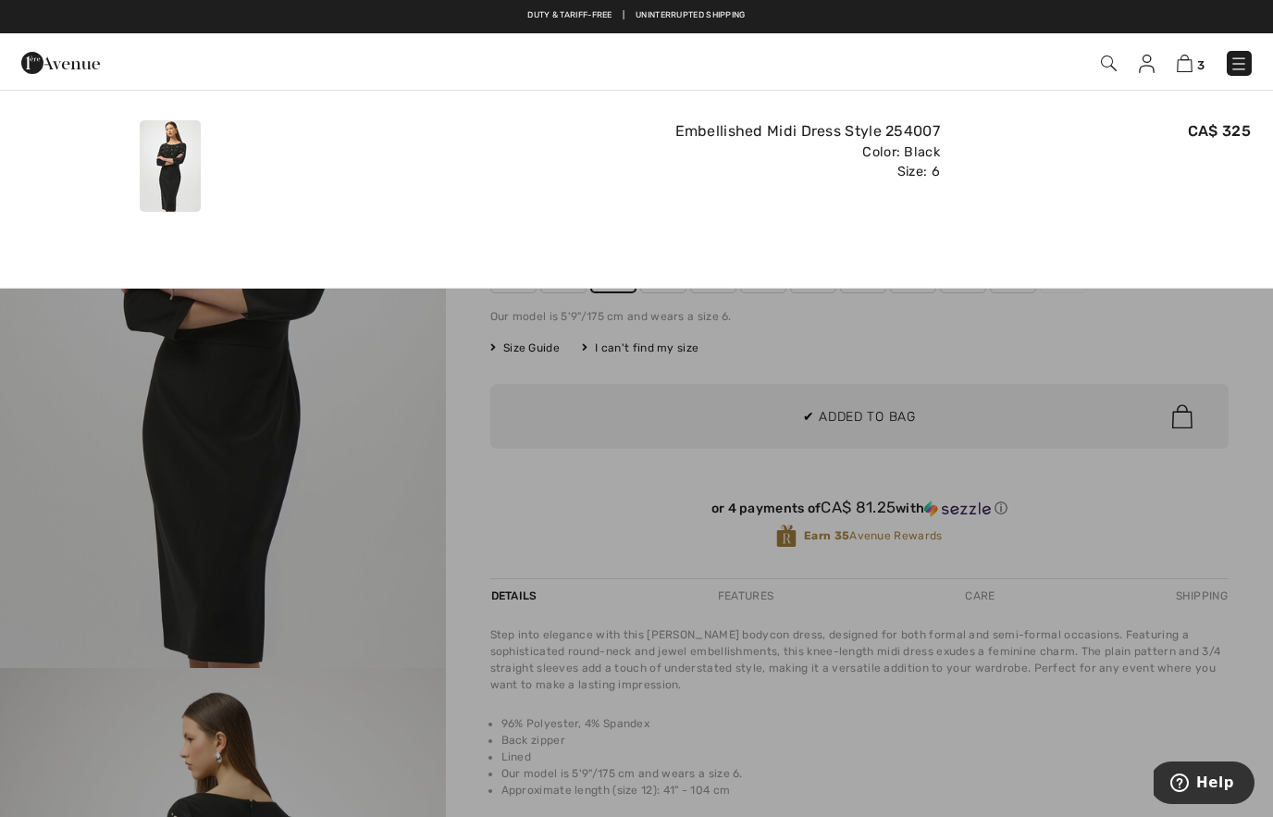
scroll to position [0, 0]
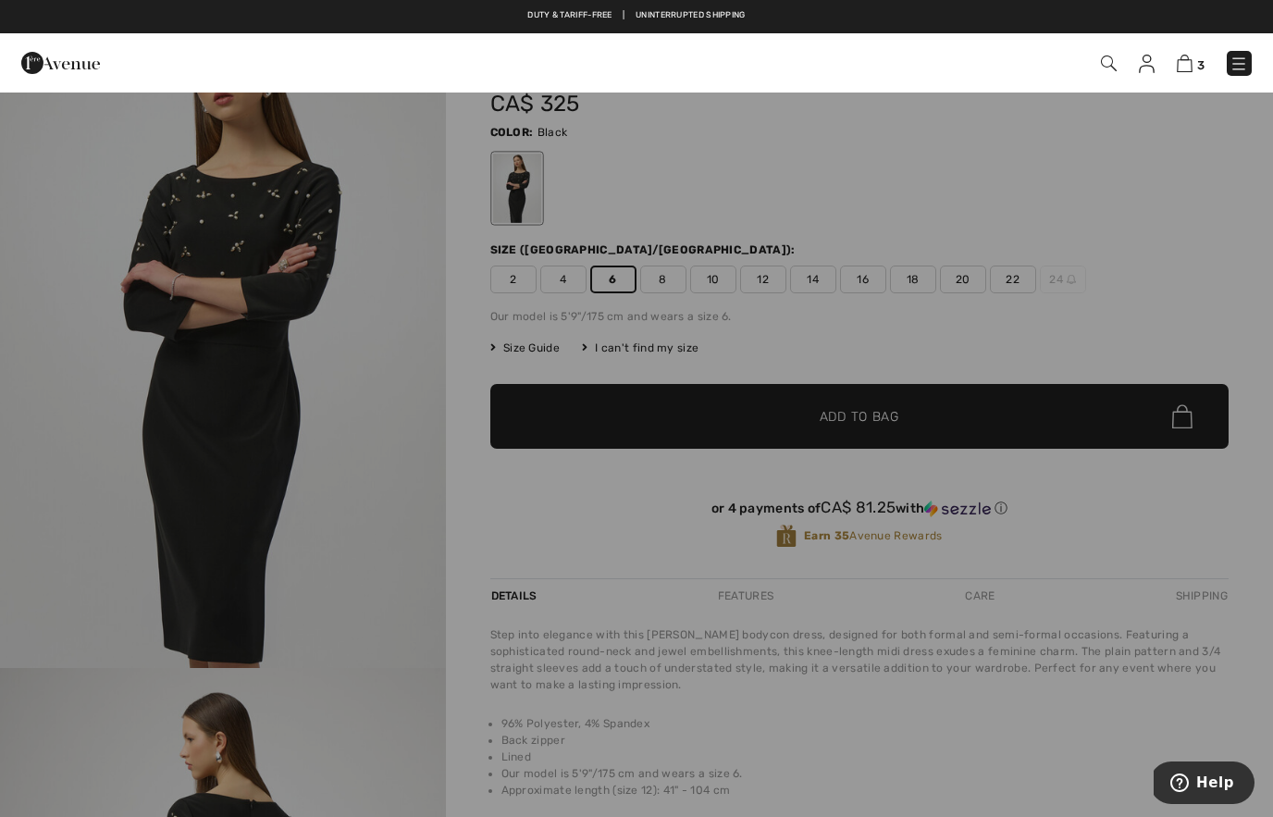
click at [711, 494] on div at bounding box center [636, 408] width 1273 height 817
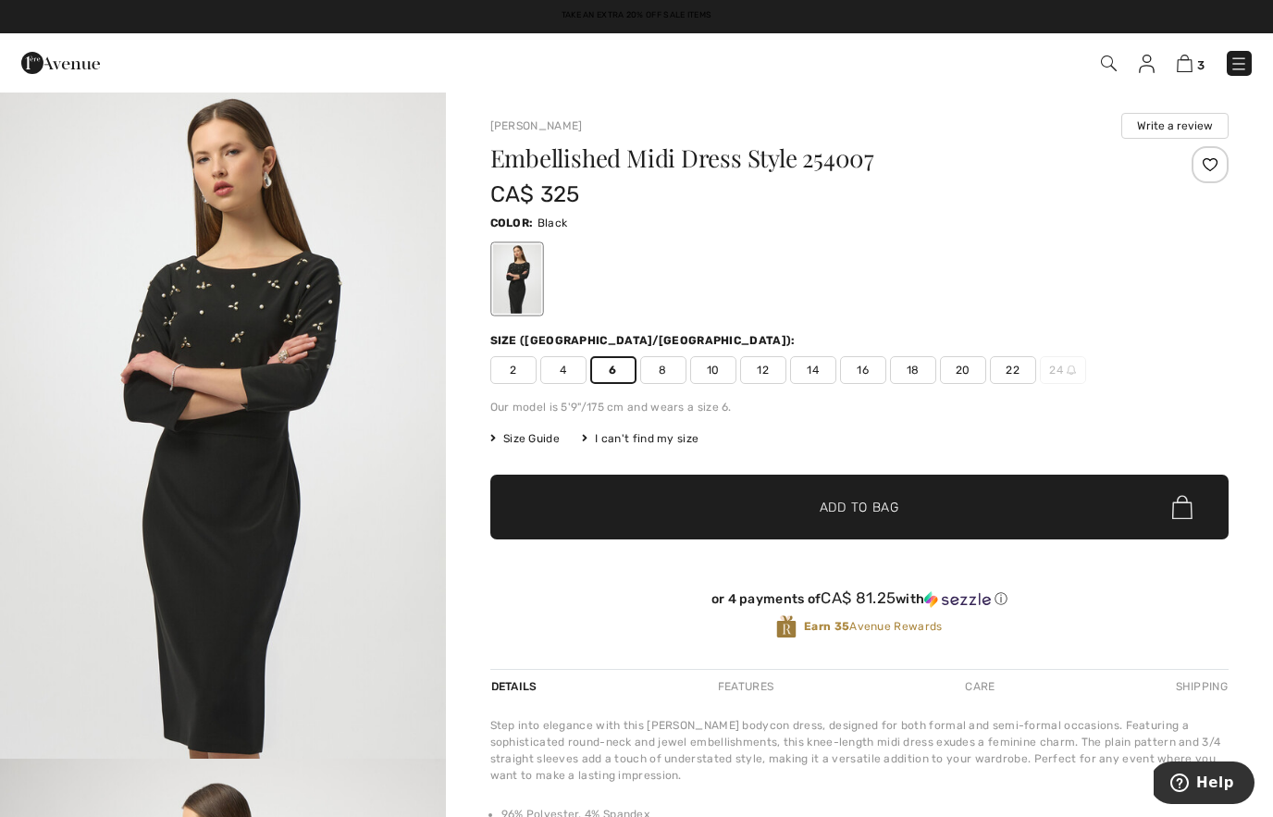
click at [673, 501] on span "✔ Added to Bag Add to Bag" at bounding box center [859, 507] width 738 height 65
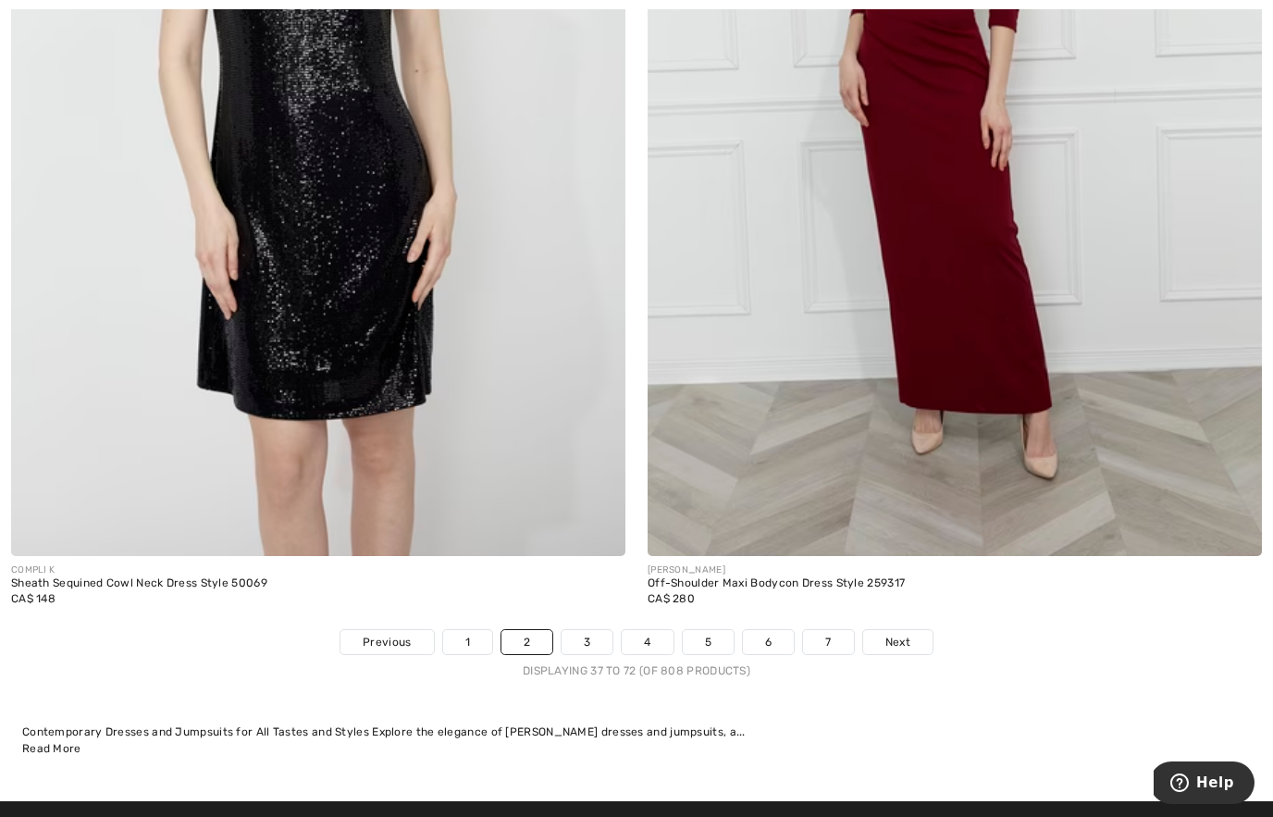
scroll to position [18066, 0]
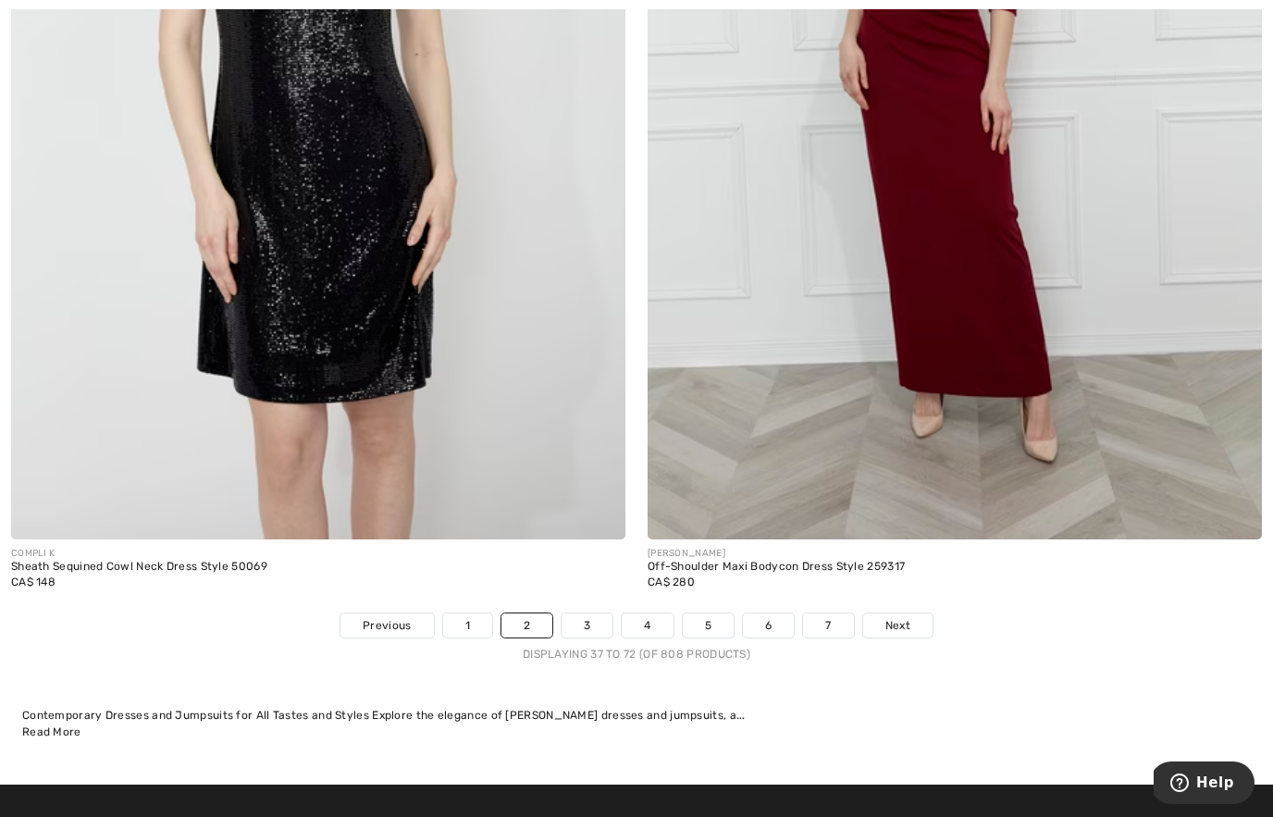
click at [896, 617] on span "Next" at bounding box center [897, 625] width 25 height 17
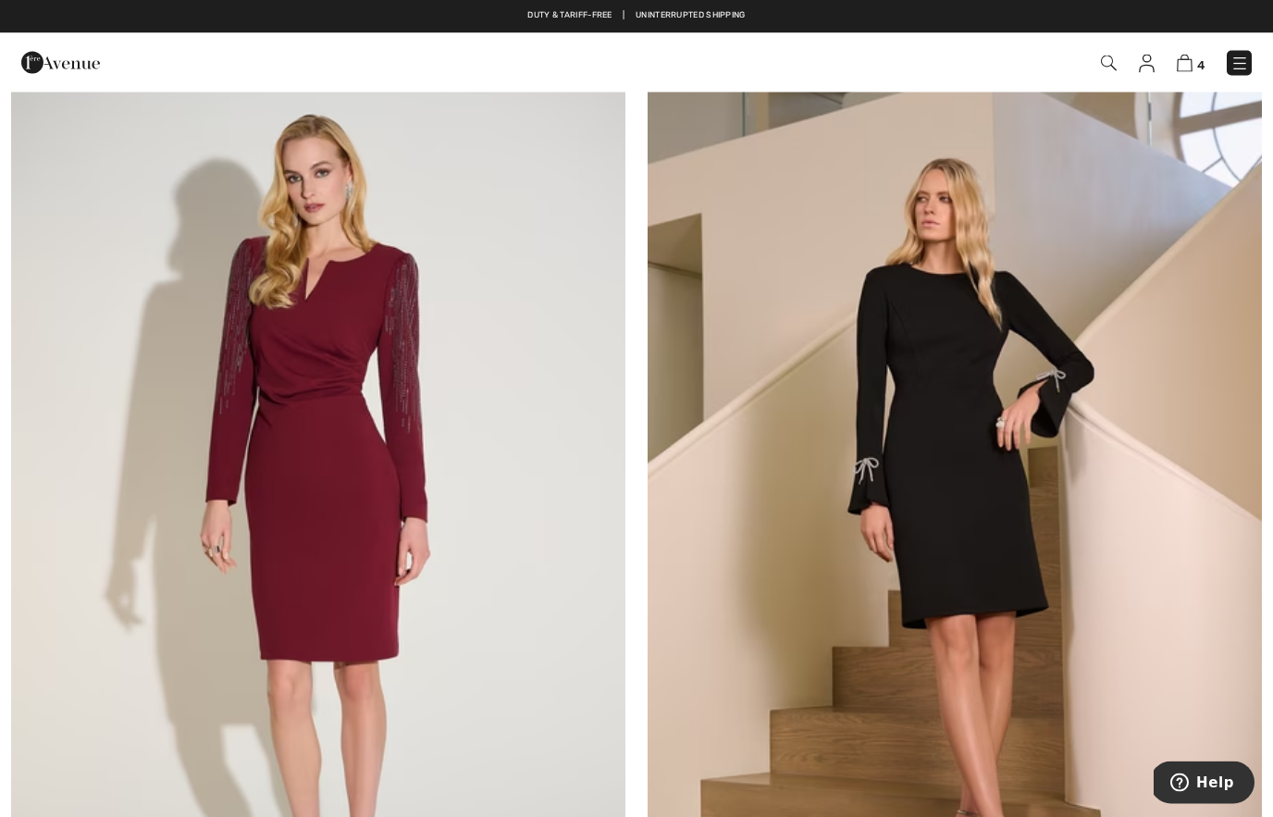
scroll to position [303, 0]
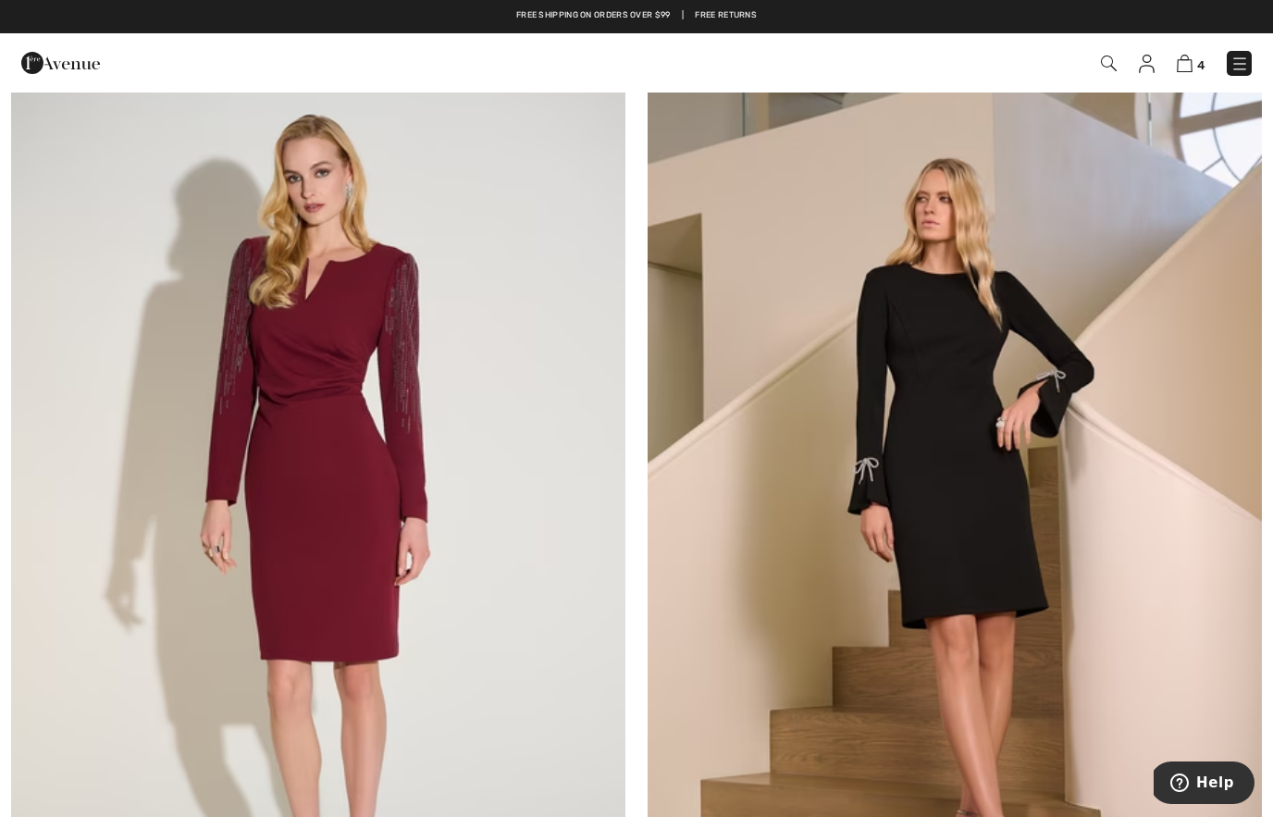
click at [455, 478] on img at bounding box center [318, 499] width 614 height 921
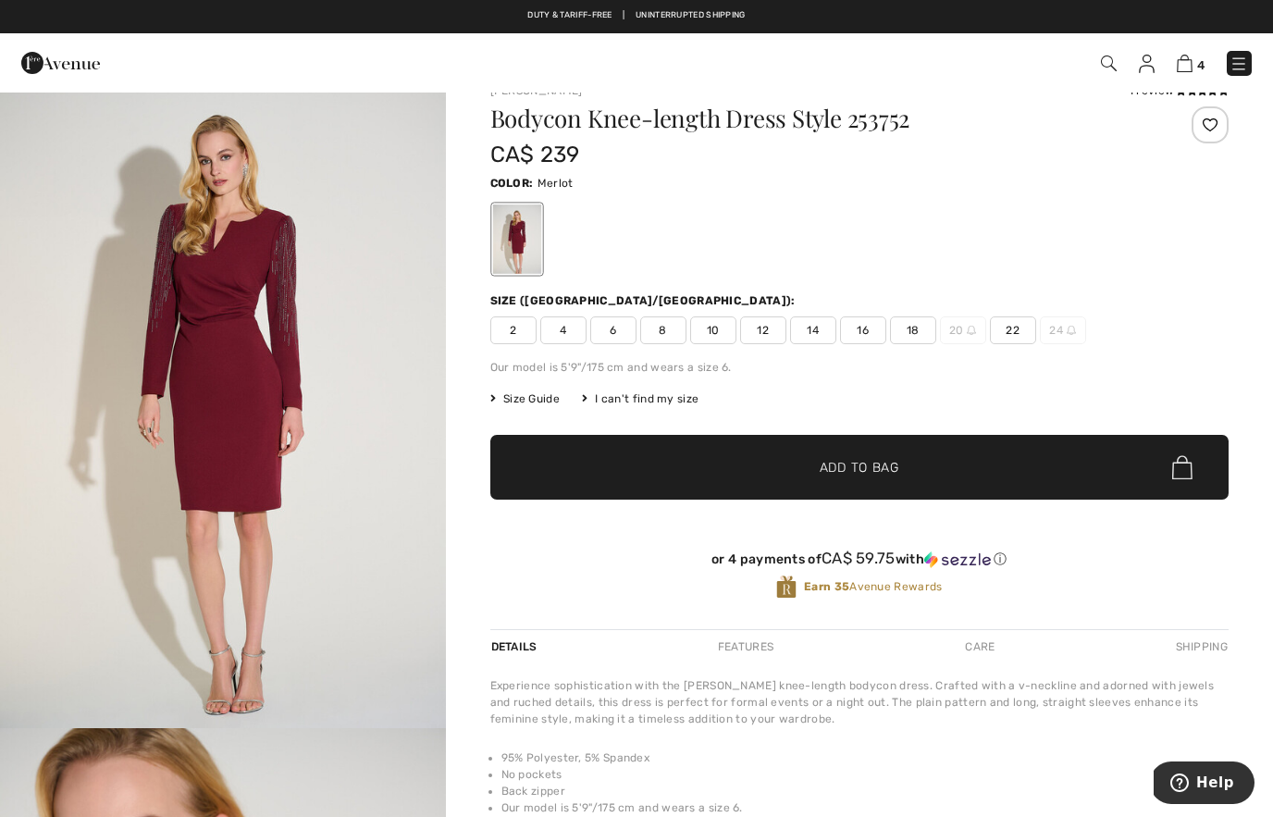
scroll to position [30, 0]
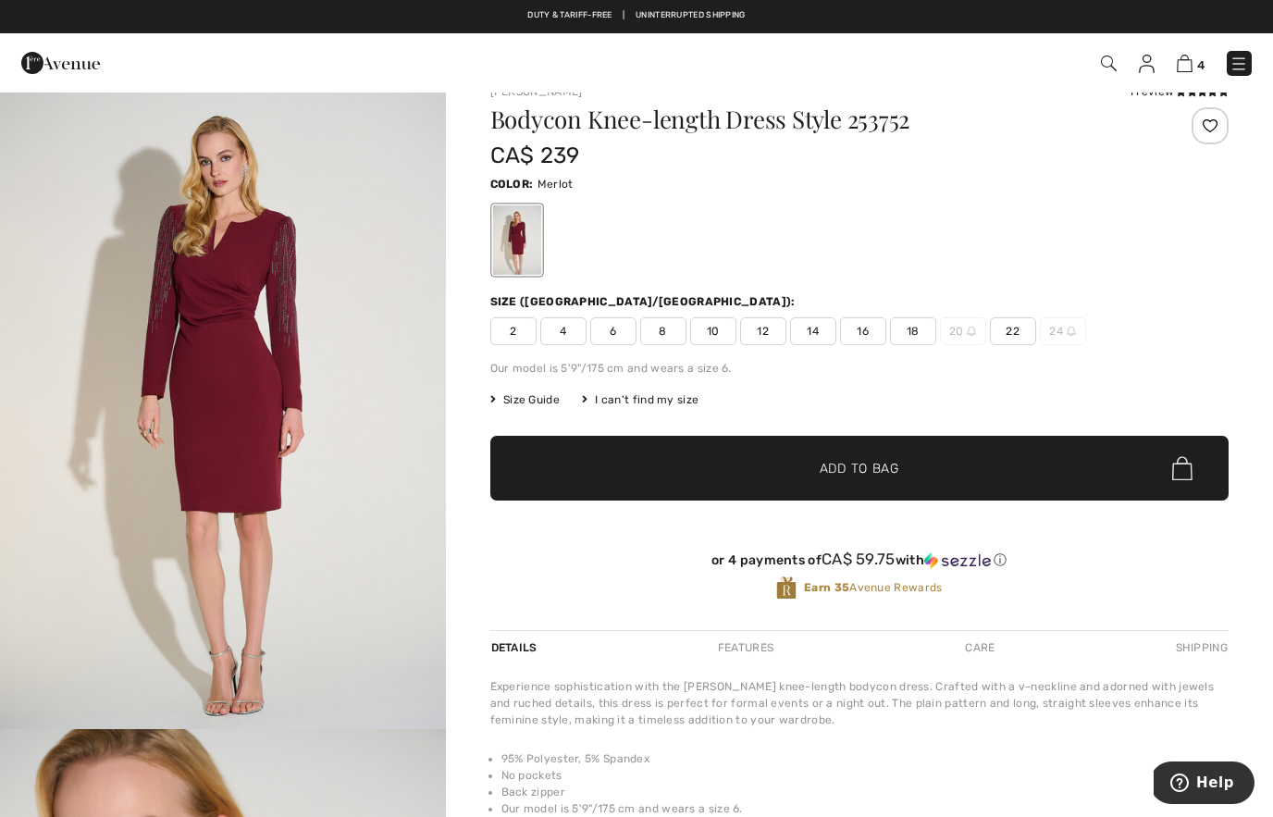
click at [372, 406] on img "1 / 4" at bounding box center [223, 395] width 446 height 668
click at [567, 339] on span "4" at bounding box center [563, 331] width 46 height 28
click at [984, 472] on span "✔ Added to Bag Add to Bag" at bounding box center [859, 468] width 738 height 65
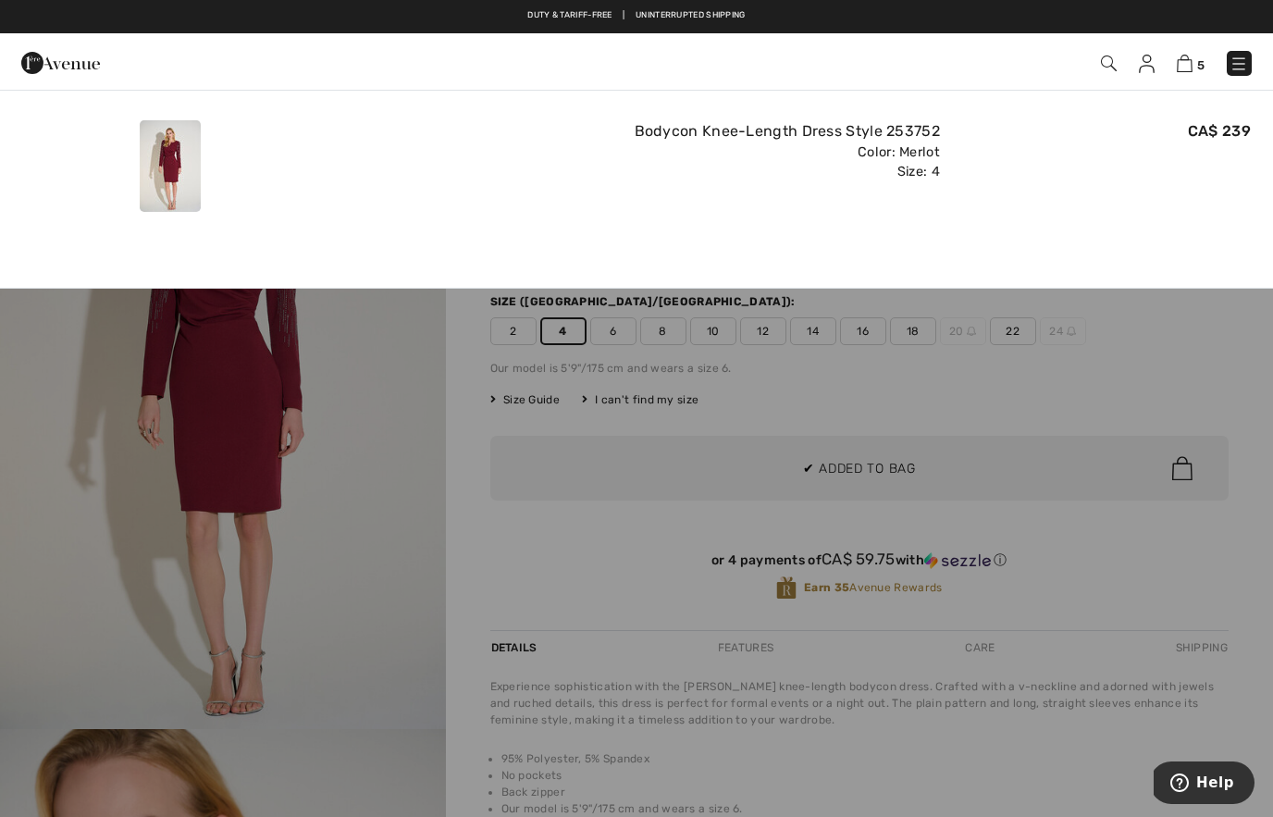
click at [1125, 598] on div at bounding box center [636, 408] width 1273 height 817
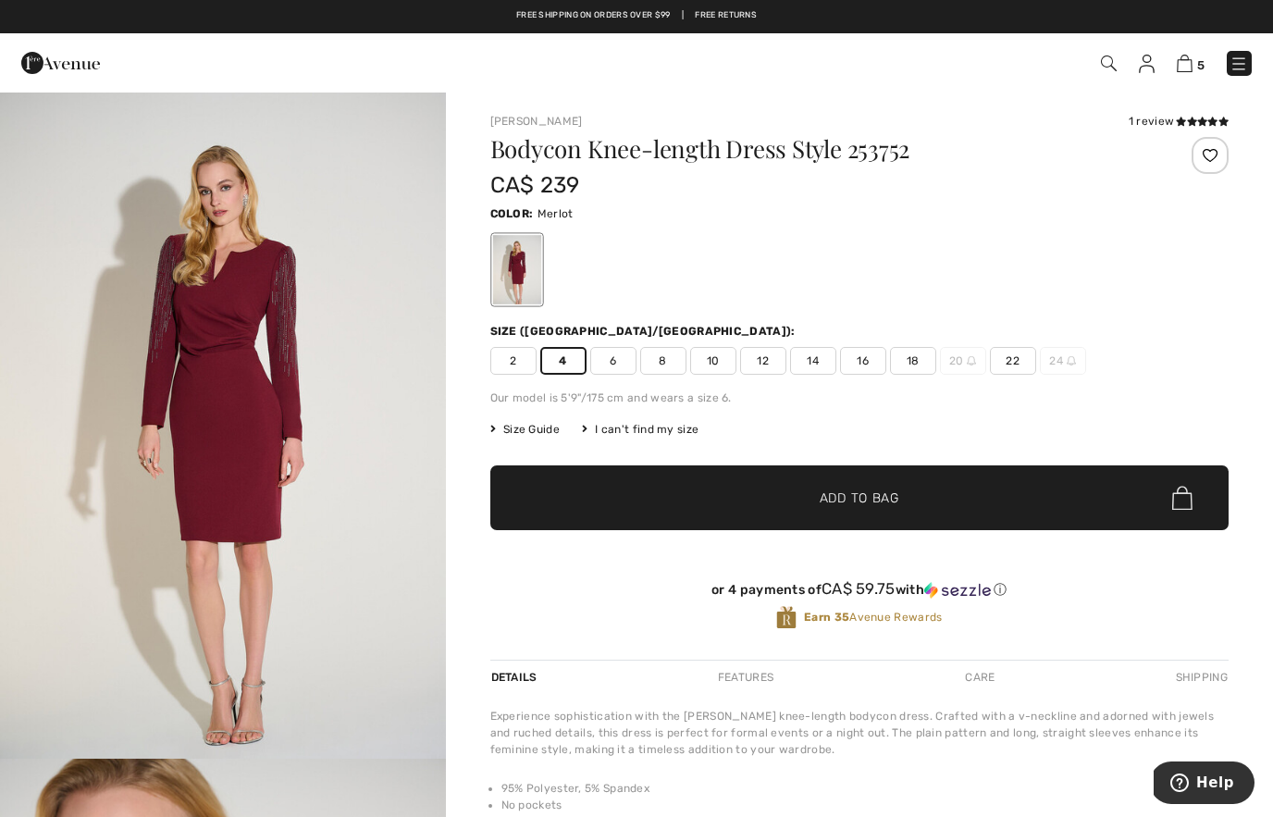
click at [1255, 409] on div "Joseph Ribkoff 1 review 1 review Bodycon Knee-length Dress Style 253752 CA$ 239…" at bounding box center [859, 588] width 827 height 995
click at [387, 428] on img "1 / 4" at bounding box center [223, 425] width 446 height 668
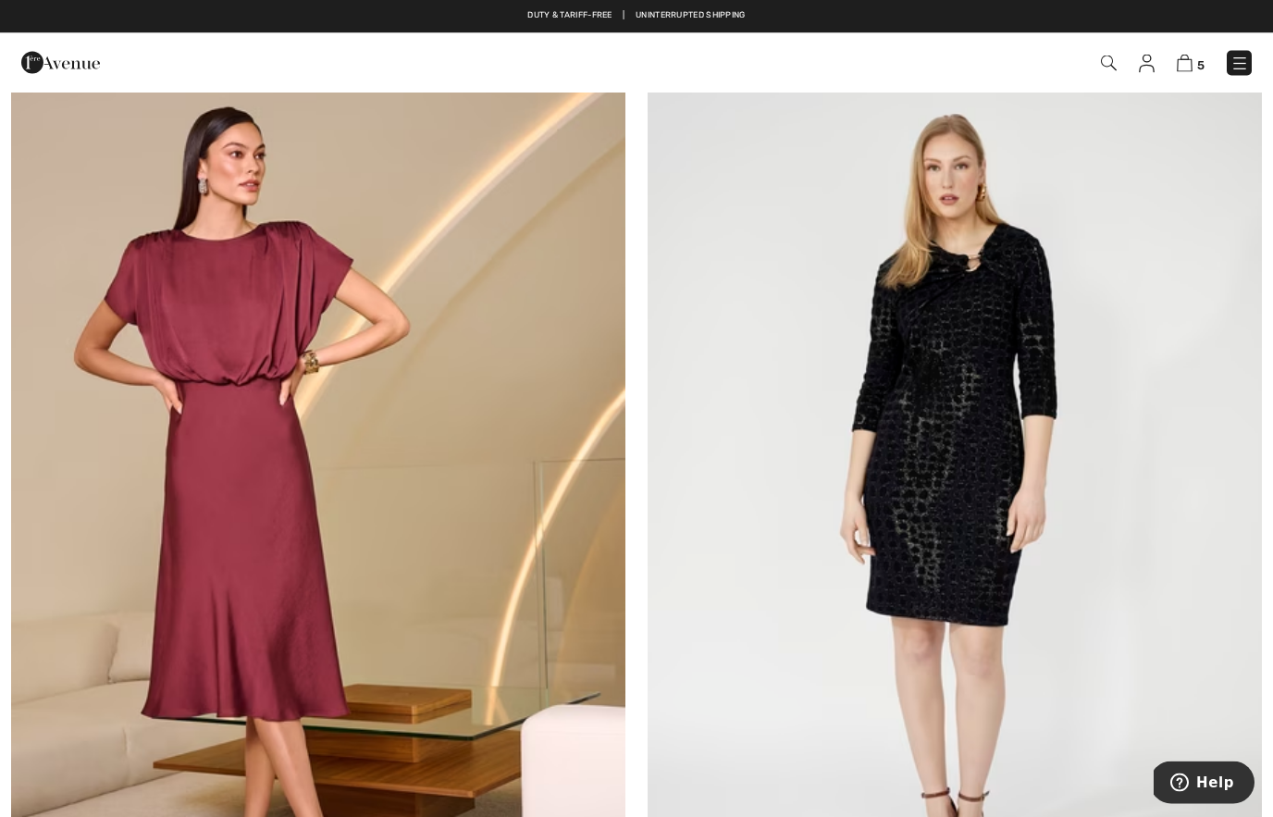
scroll to position [1295, 0]
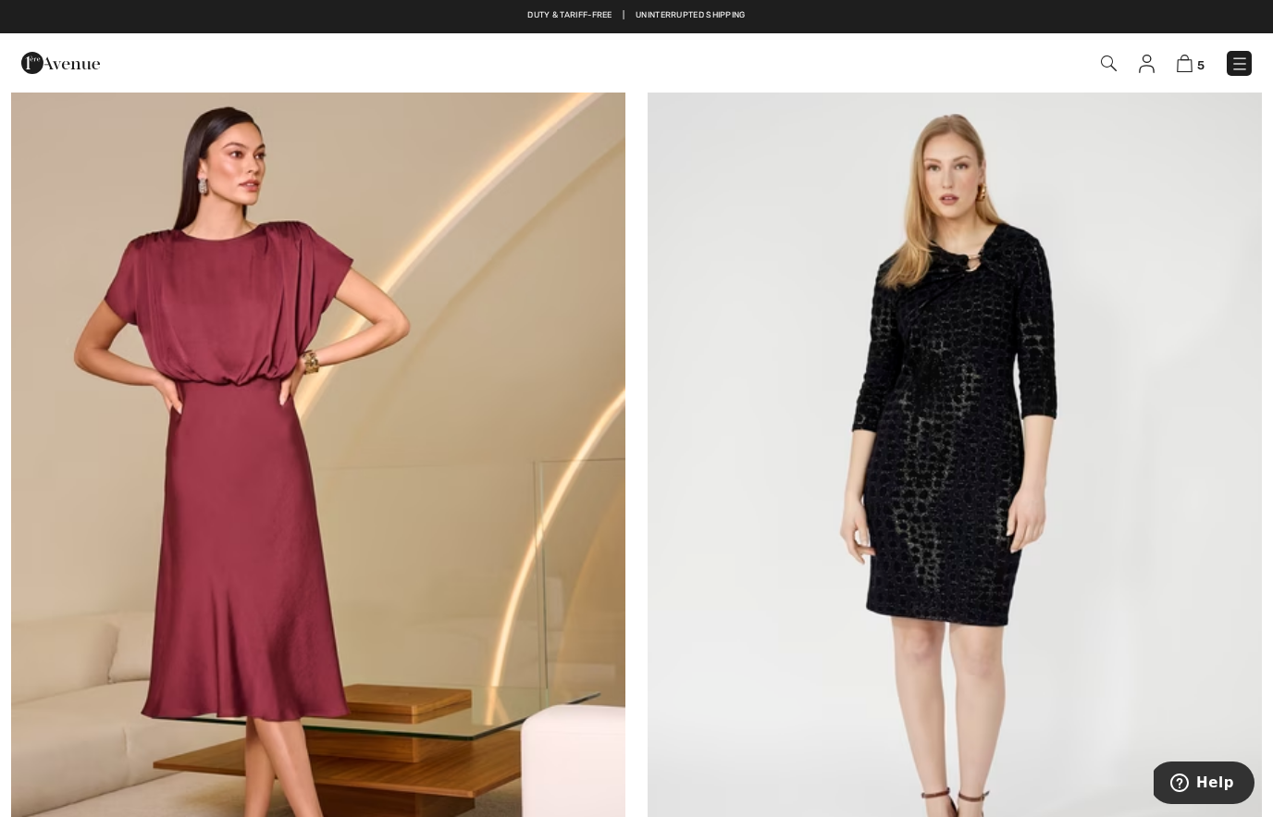
click at [559, 458] on img at bounding box center [318, 502] width 614 height 921
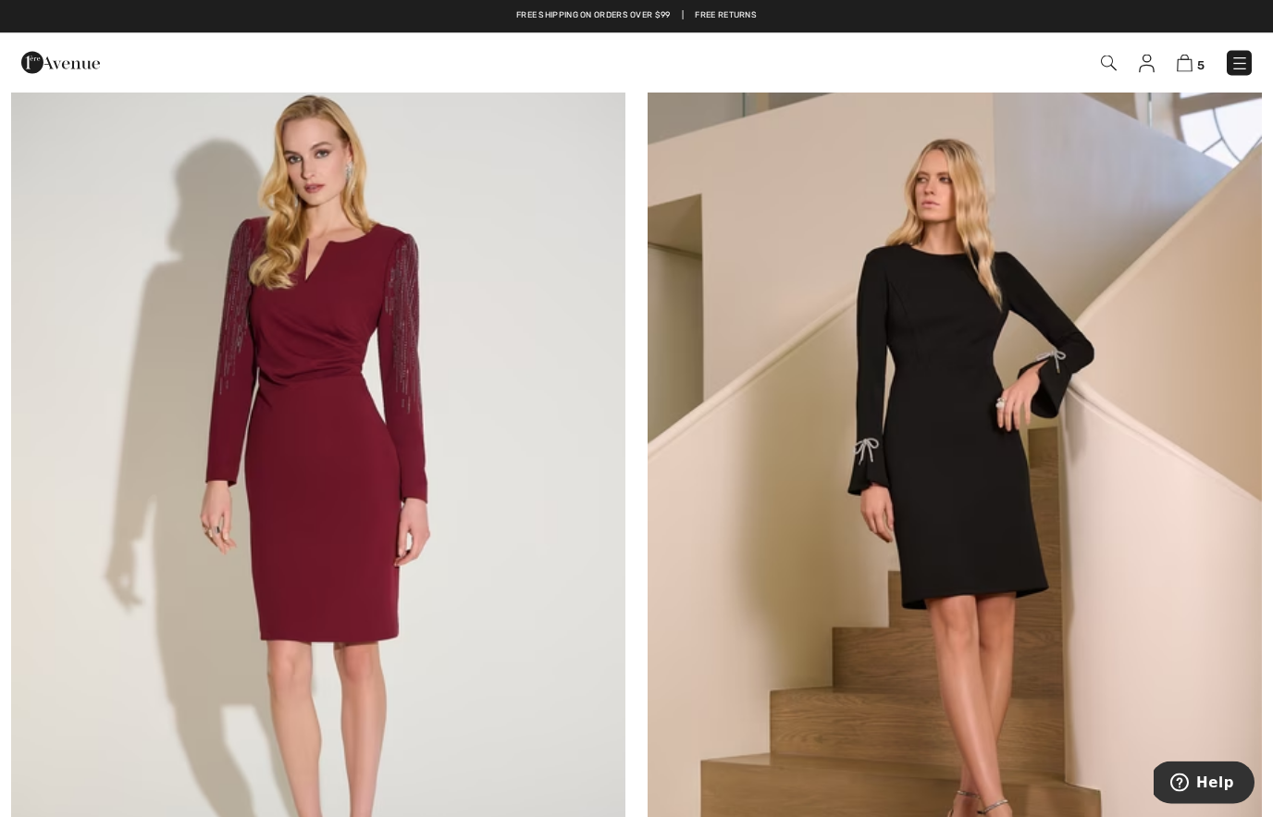
scroll to position [253, 0]
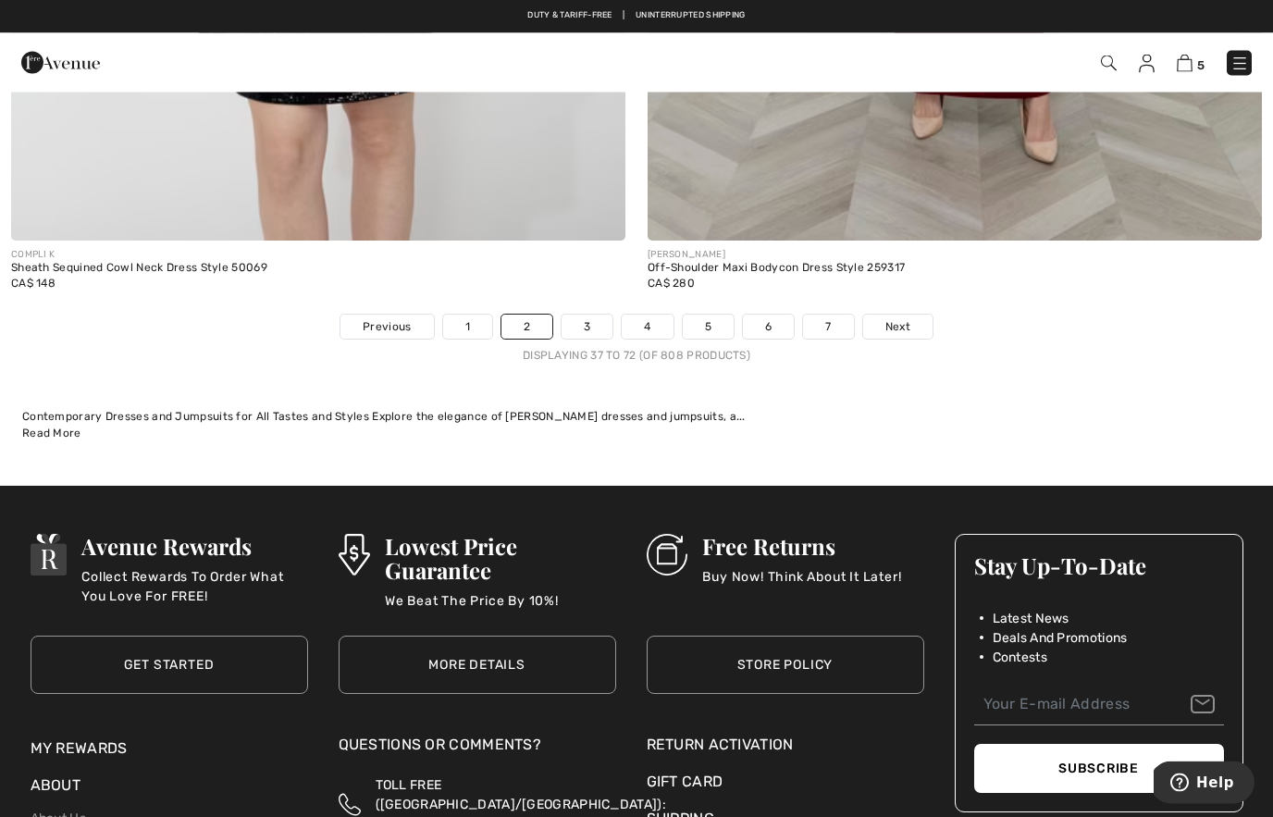
scroll to position [18365, 0]
click at [900, 318] on span "Next" at bounding box center [897, 326] width 25 height 17
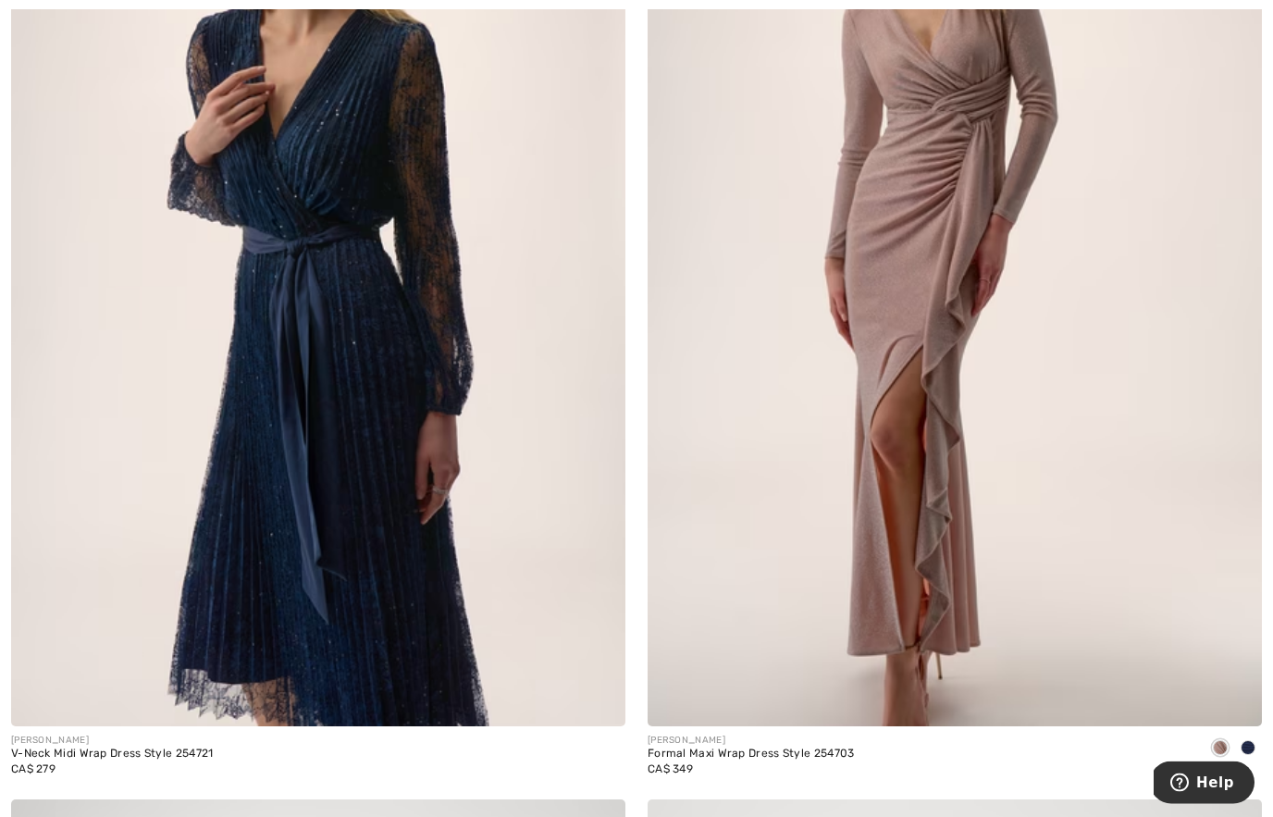
scroll to position [9681, 0]
click at [434, 423] on img at bounding box center [318, 265] width 614 height 921
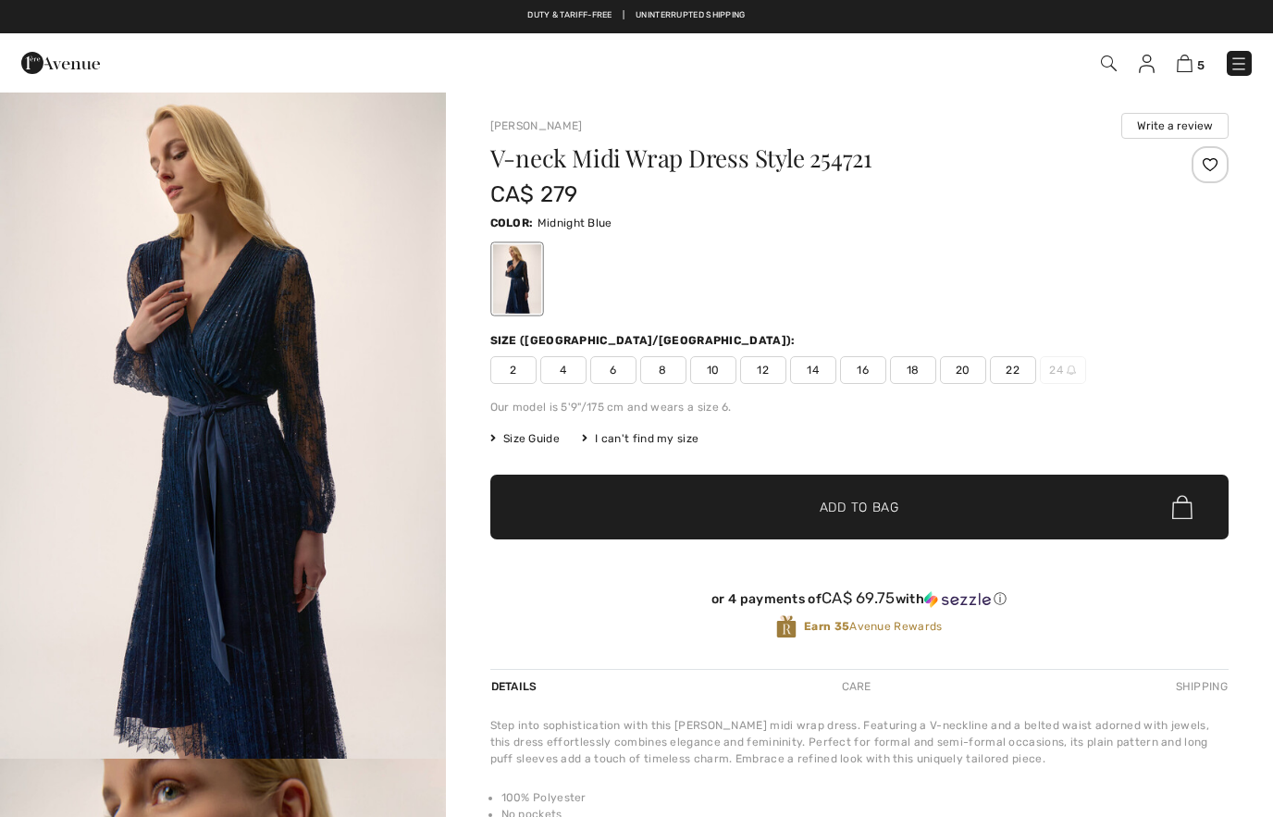
checkbox input "true"
click at [405, 438] on img "1 / 5" at bounding box center [223, 425] width 446 height 668
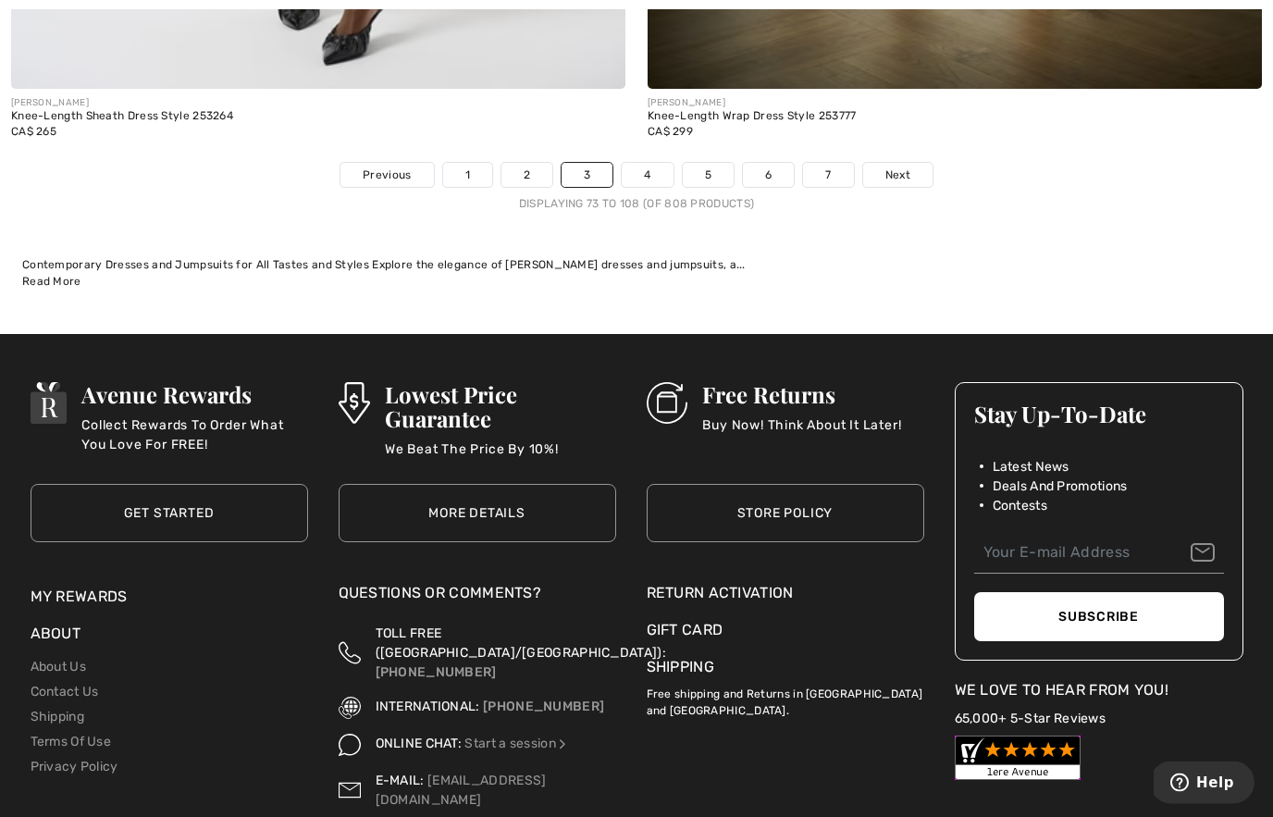
scroll to position [18521, 0]
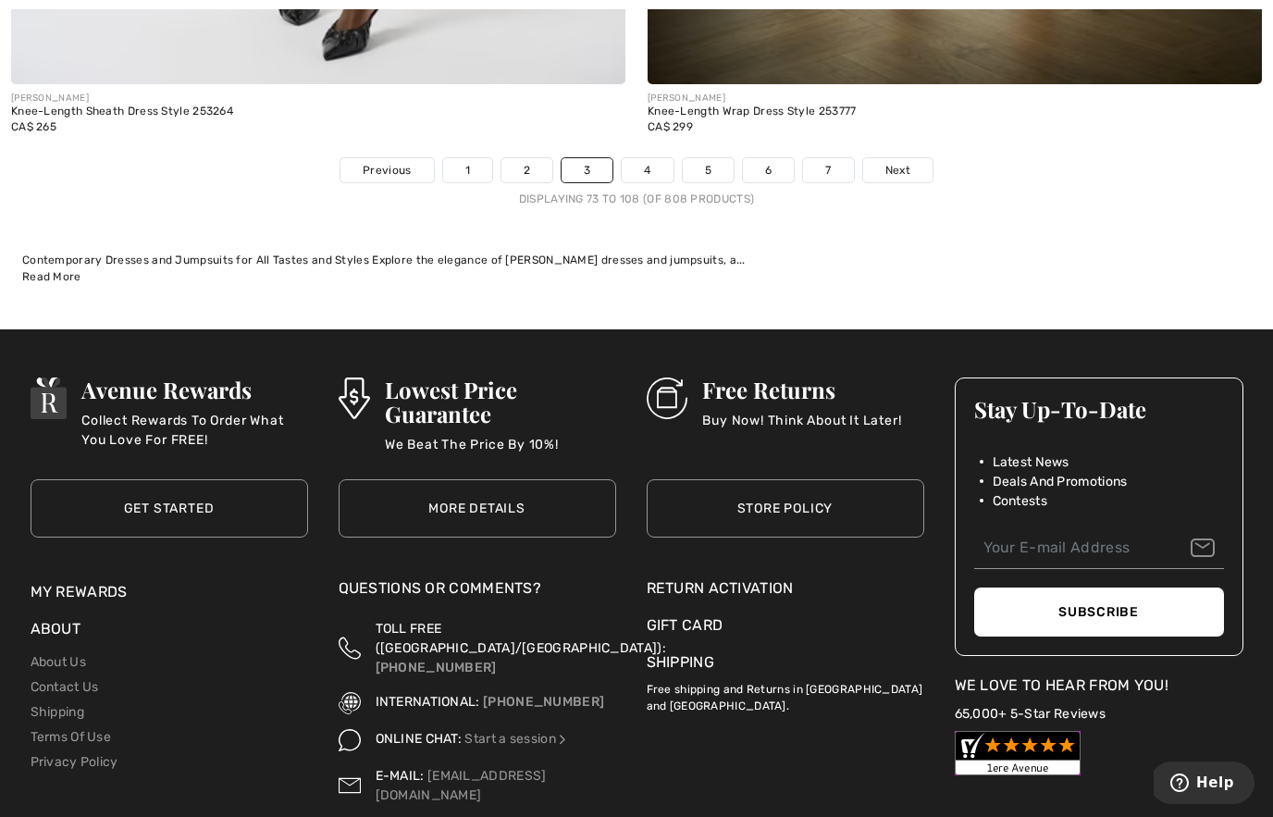
click at [909, 167] on link "Next" at bounding box center [897, 170] width 69 height 24
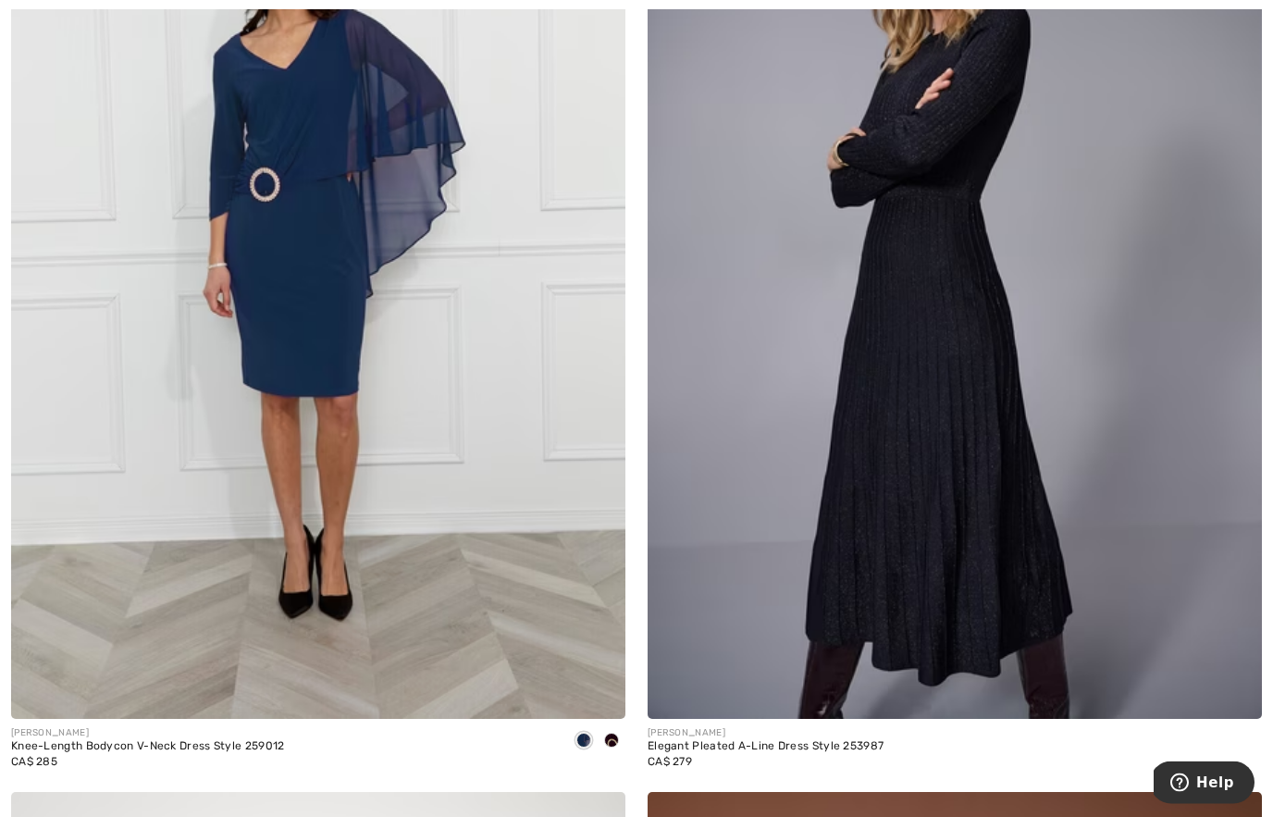
scroll to position [3528, 0]
click at [895, 490] on img at bounding box center [955, 257] width 614 height 921
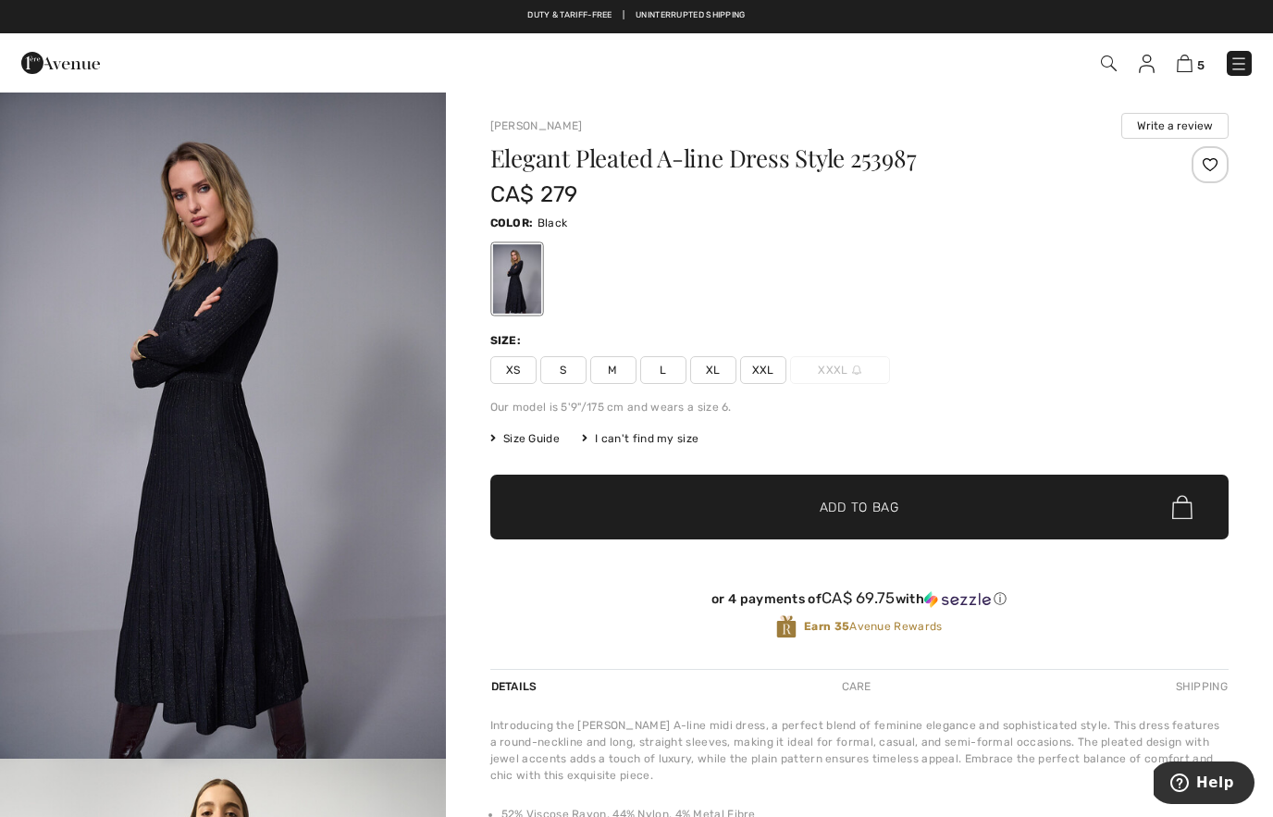
click at [333, 428] on img "1 / 5" at bounding box center [223, 425] width 446 height 668
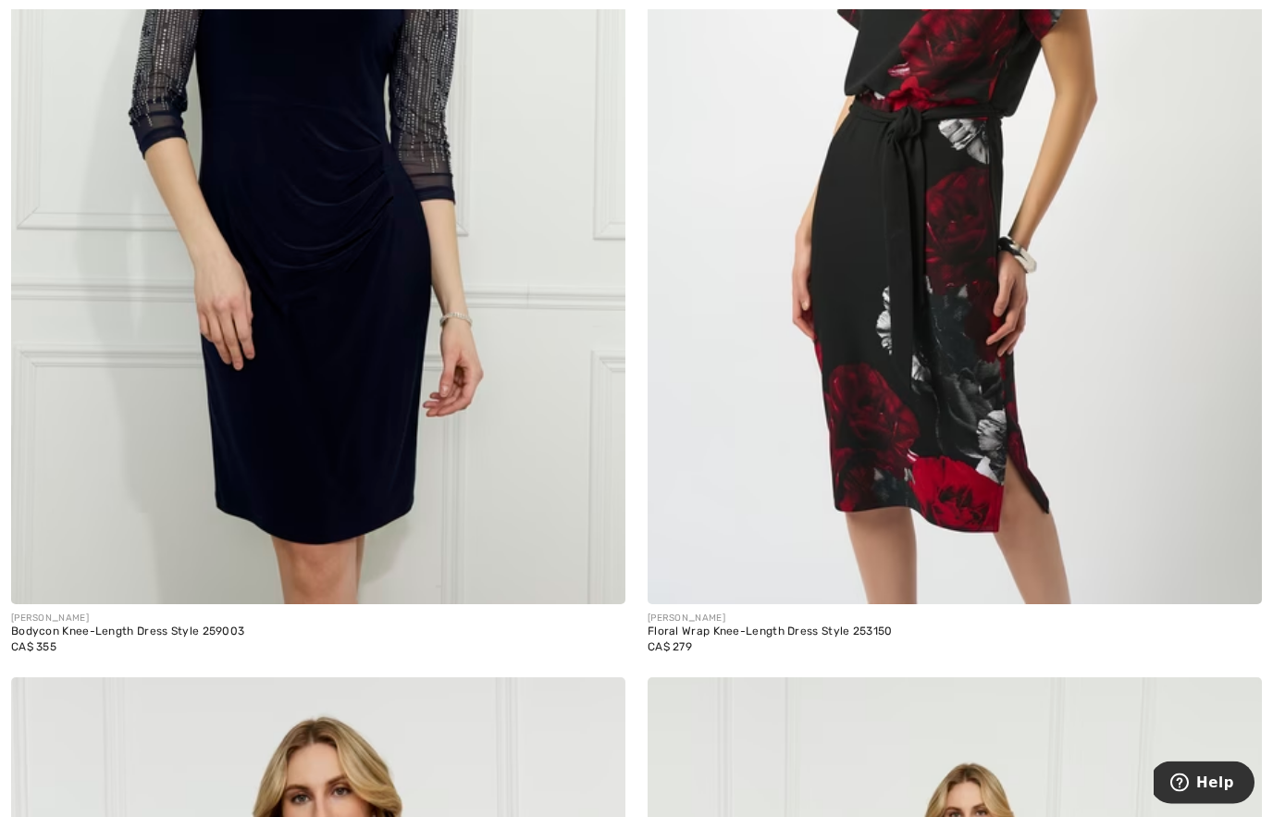
scroll to position [13027, 0]
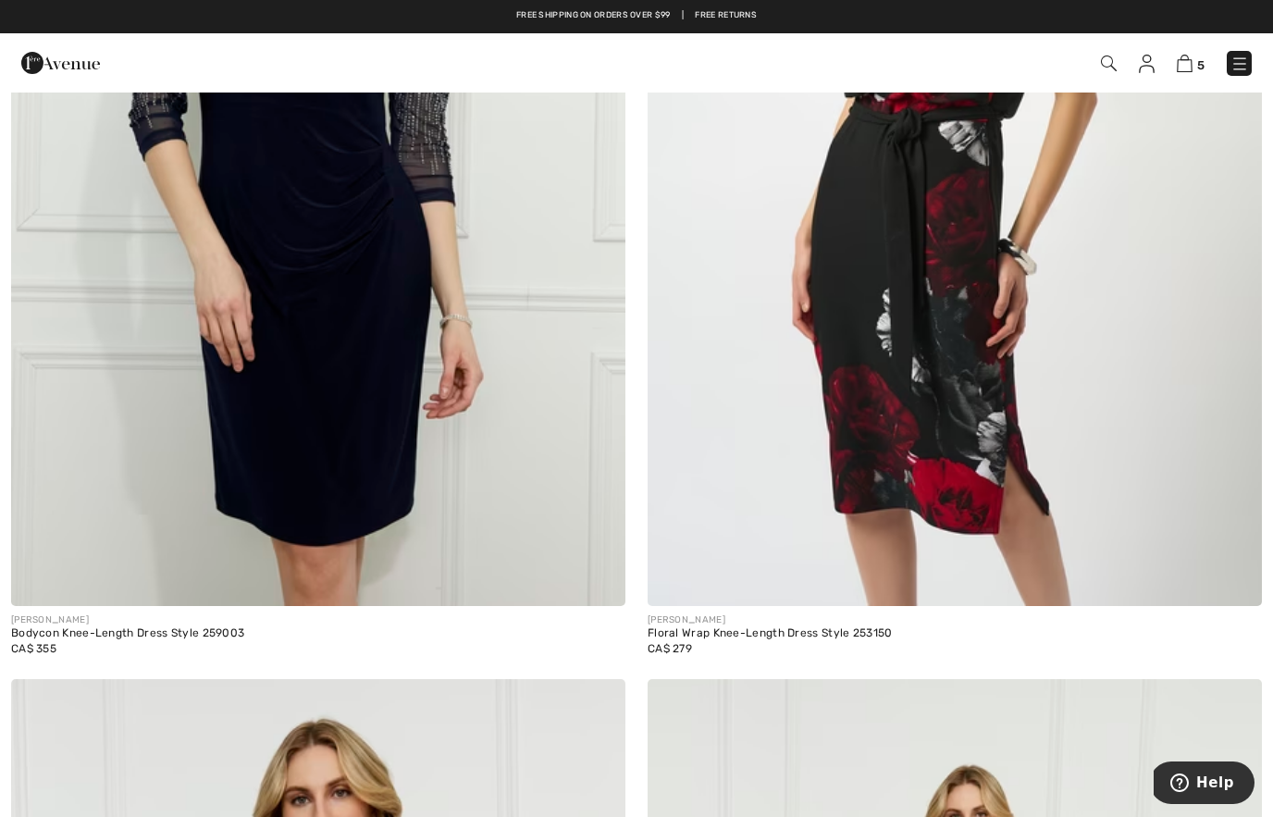
click at [550, 369] on img at bounding box center [318, 145] width 614 height 921
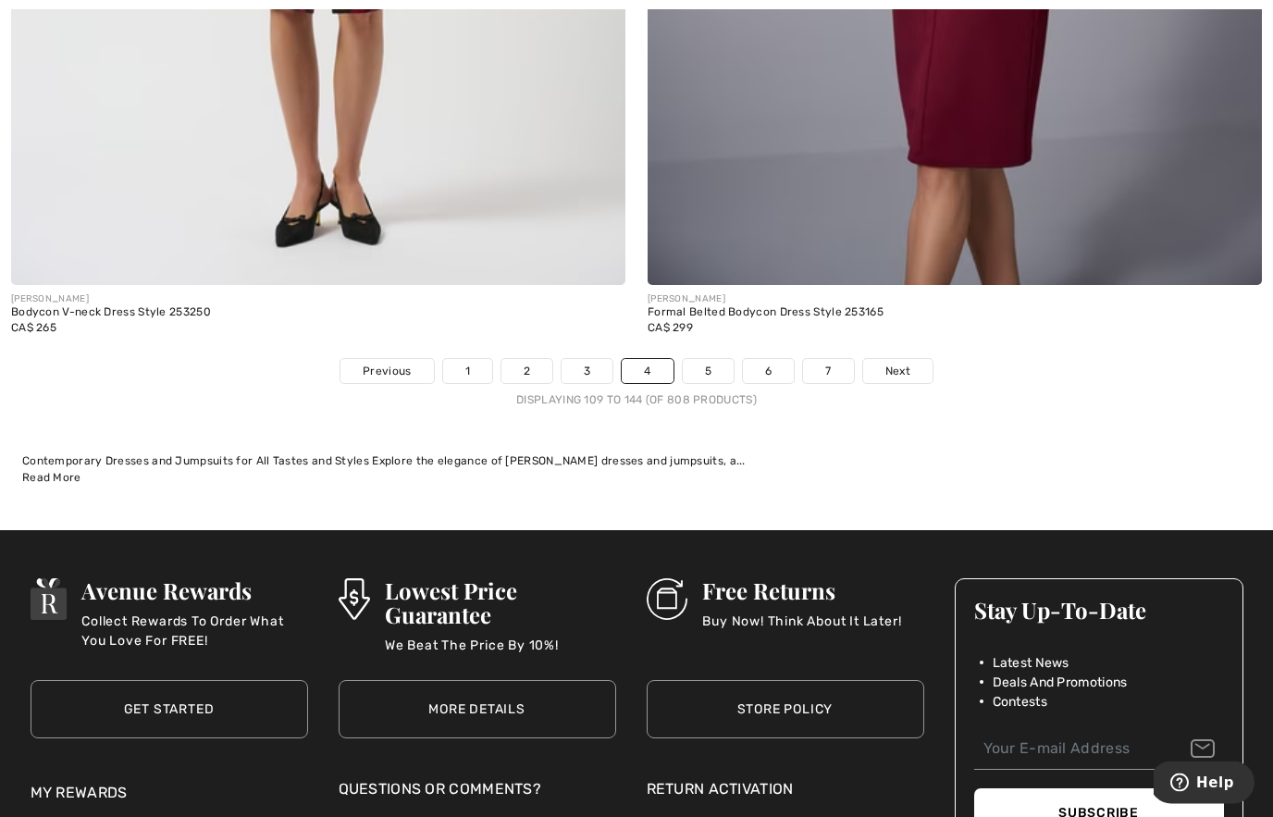
scroll to position [18320, 0]
click at [890, 368] on link "Next" at bounding box center [897, 371] width 69 height 24
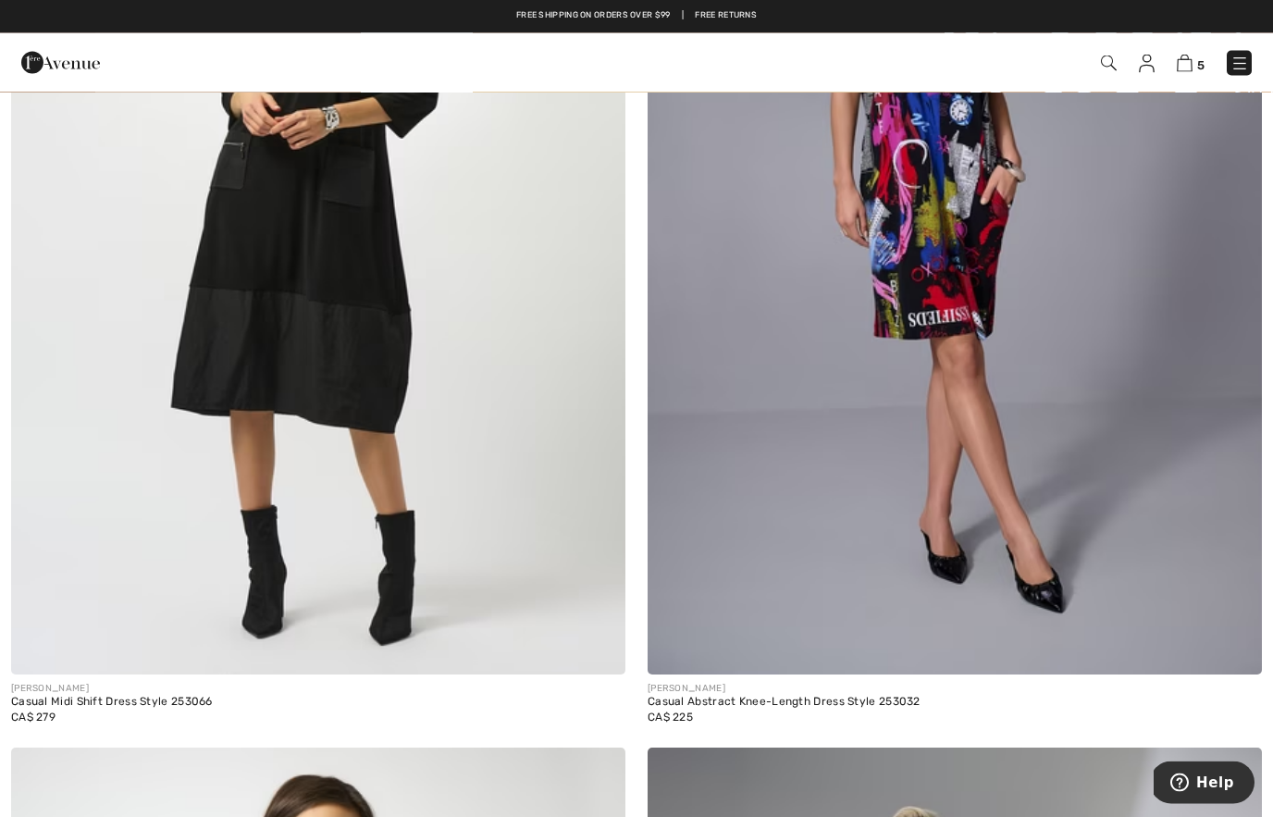
scroll to position [10712, 0]
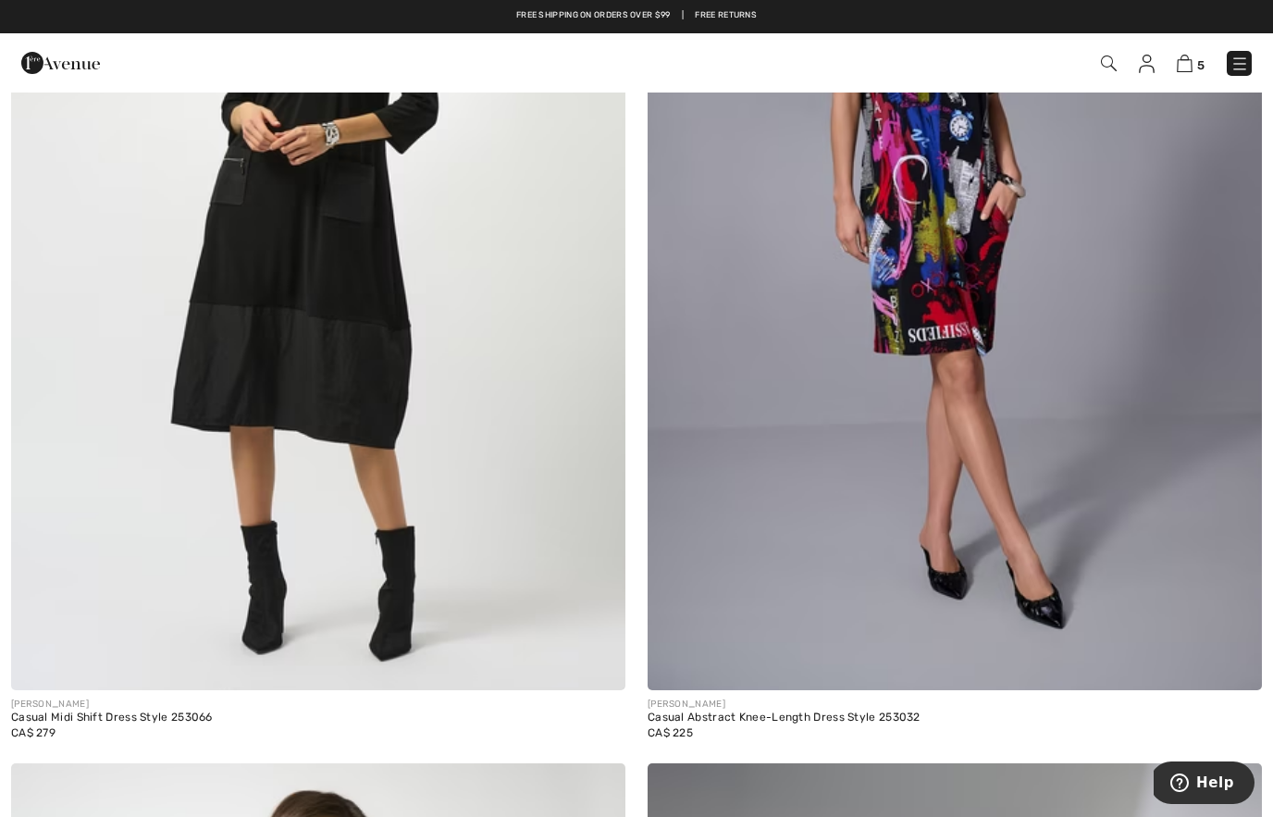
click at [1192, 58] on img at bounding box center [1185, 64] width 16 height 18
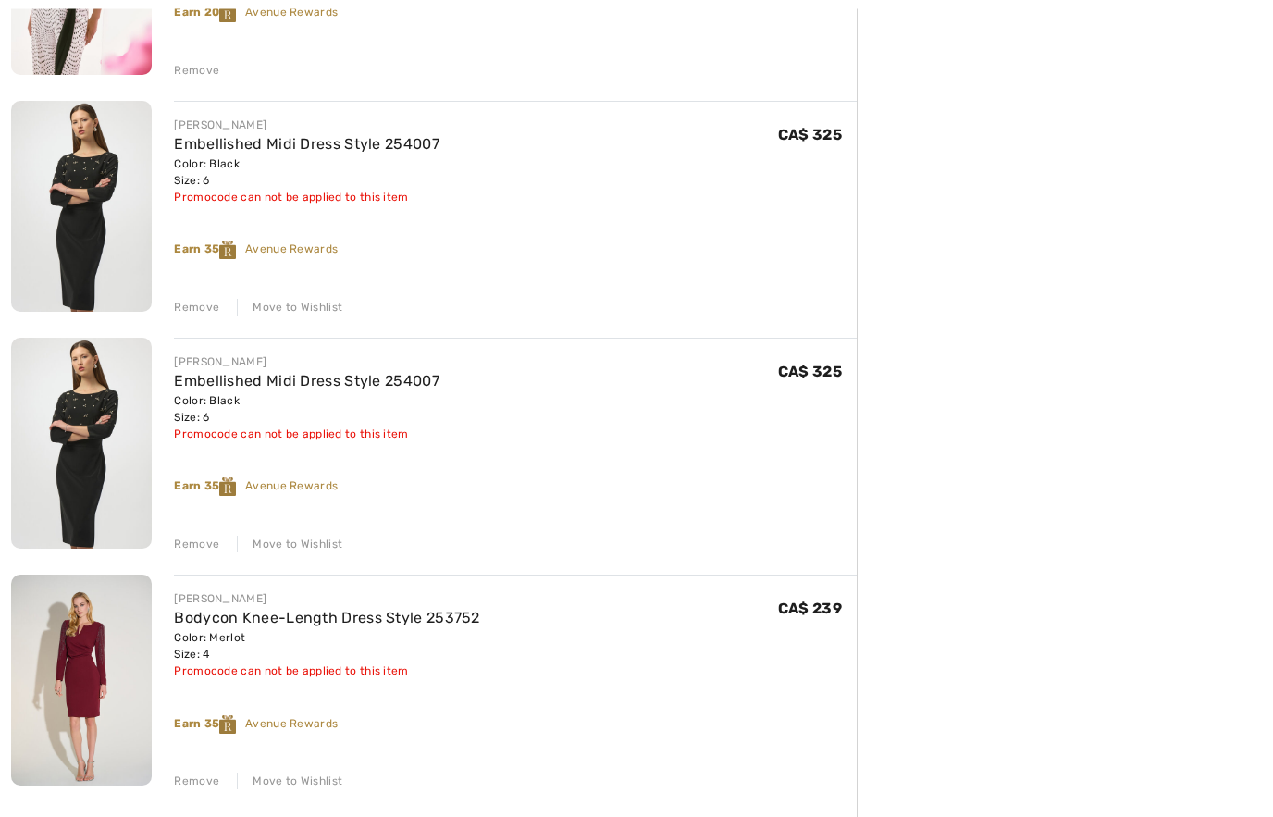
scroll to position [616, 0]
click at [282, 784] on div "Move to Wishlist" at bounding box center [289, 781] width 105 height 17
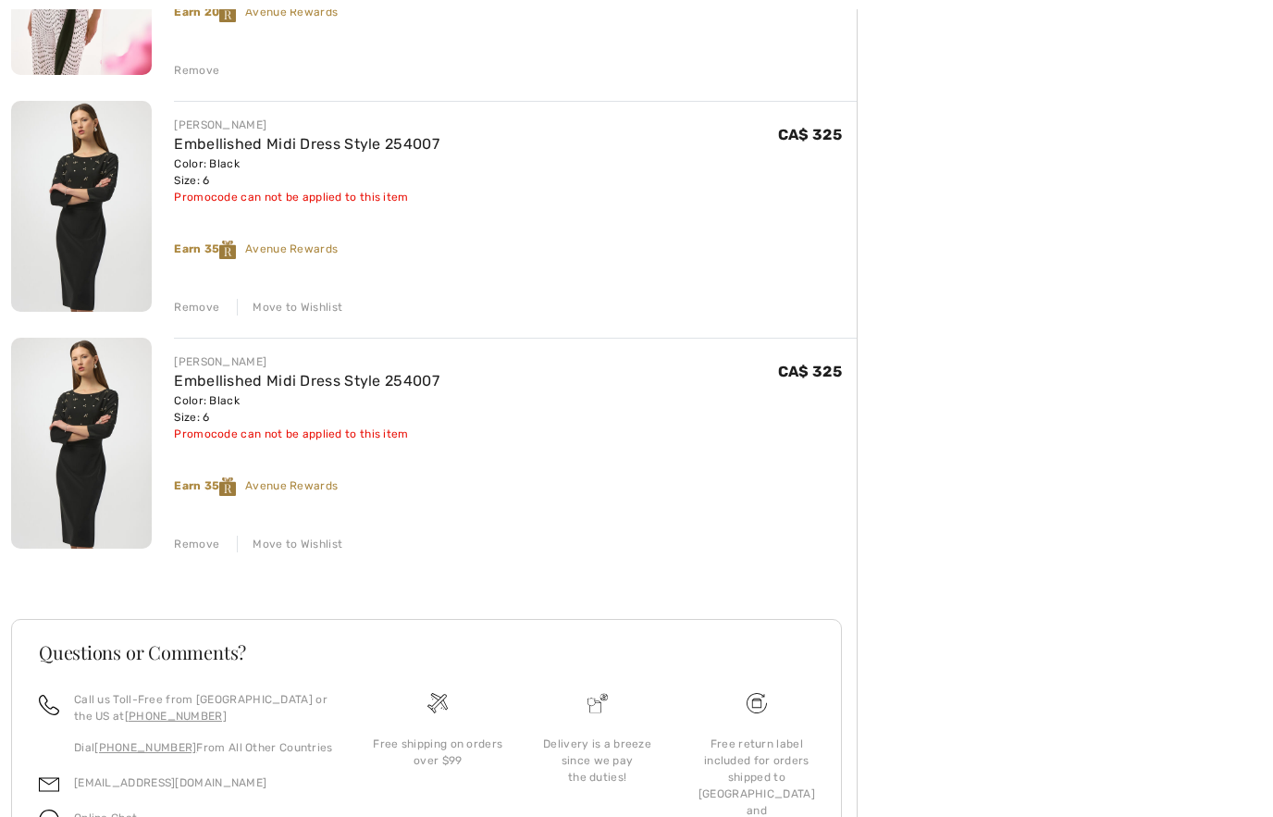
click at [316, 547] on div "Move to Wishlist" at bounding box center [289, 544] width 105 height 17
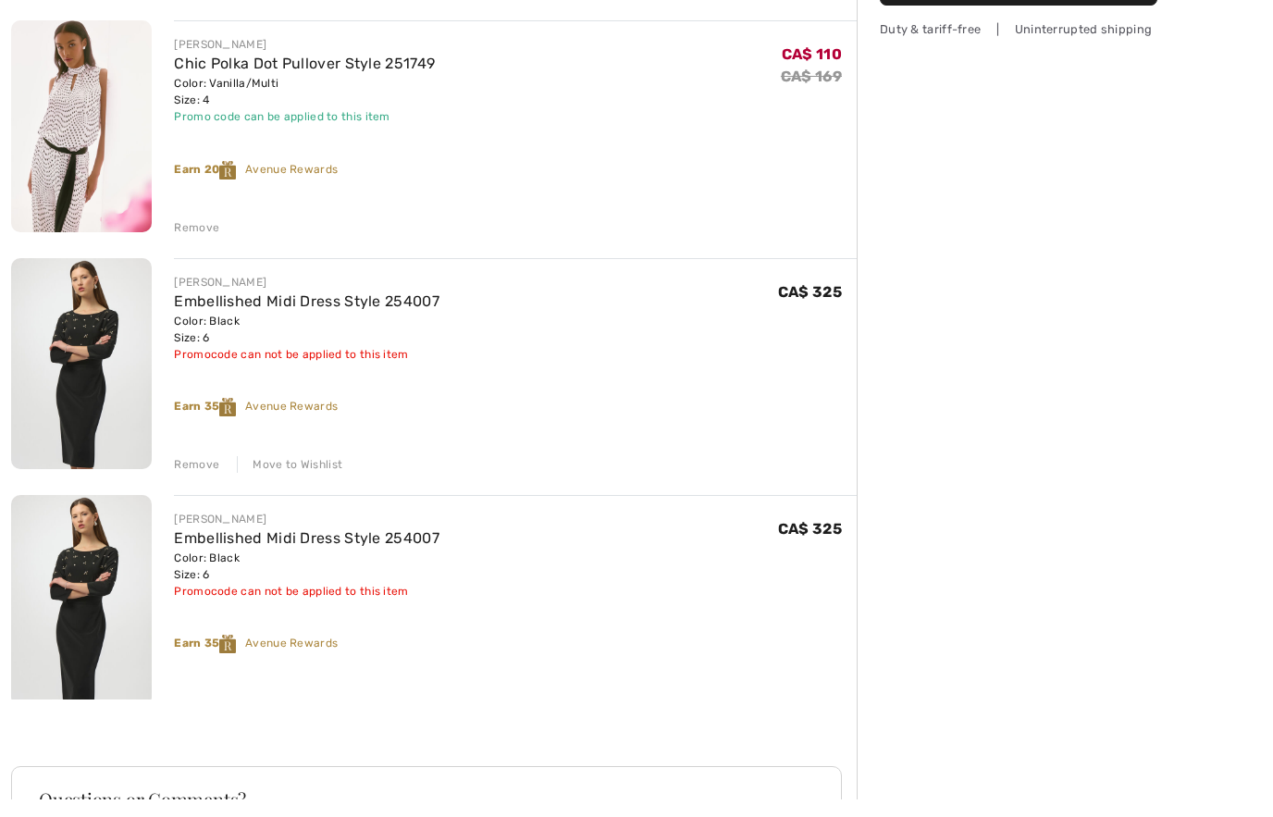
scroll to position [400, 0]
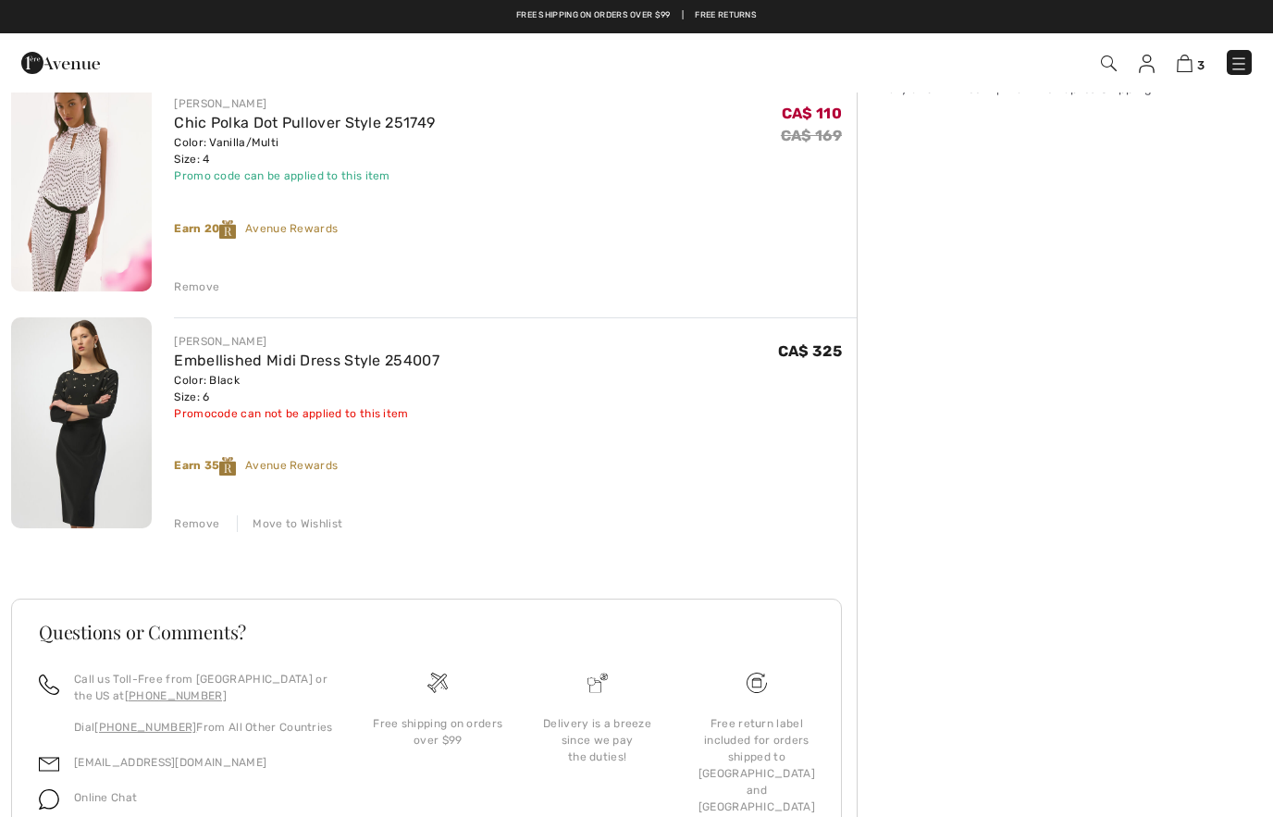
click at [302, 518] on div "Move to Wishlist" at bounding box center [289, 523] width 105 height 17
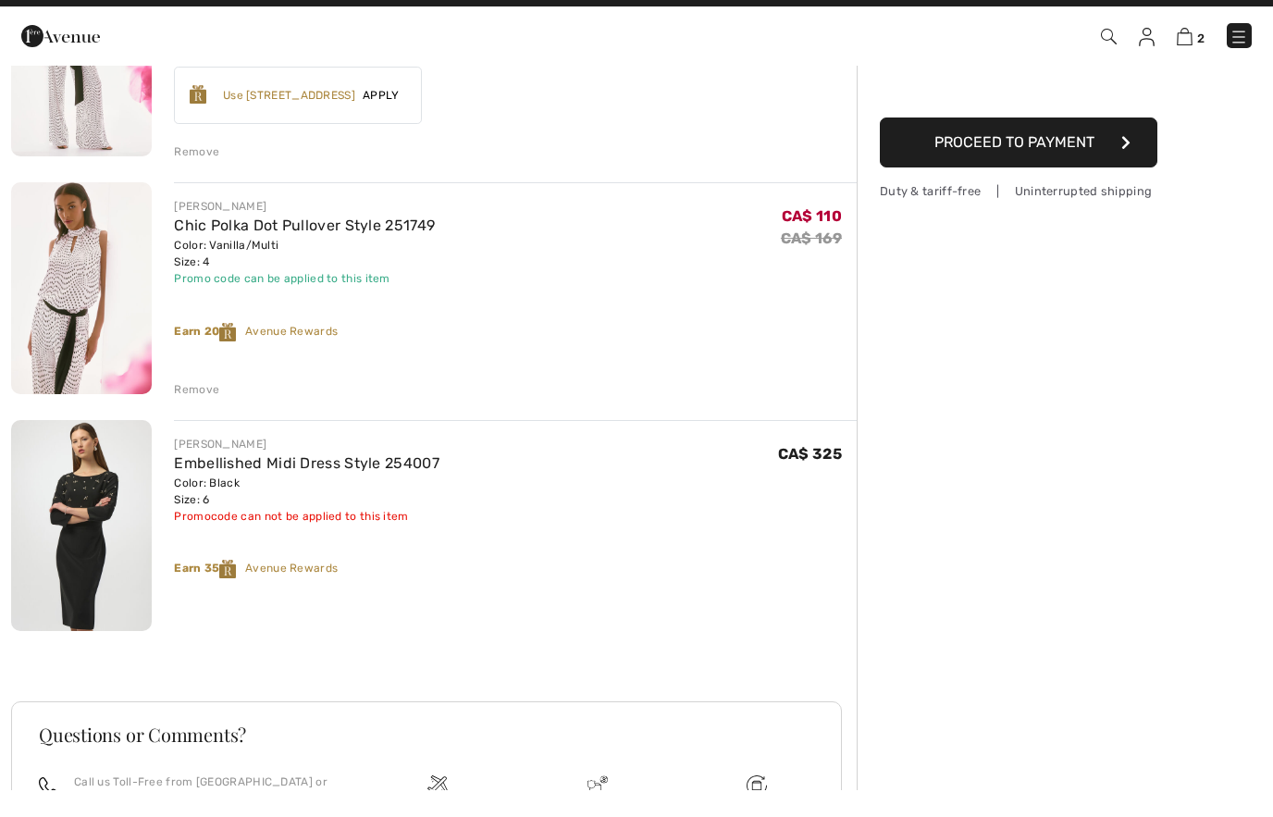
scroll to position [163, 0]
